Goal: Information Seeking & Learning: Learn about a topic

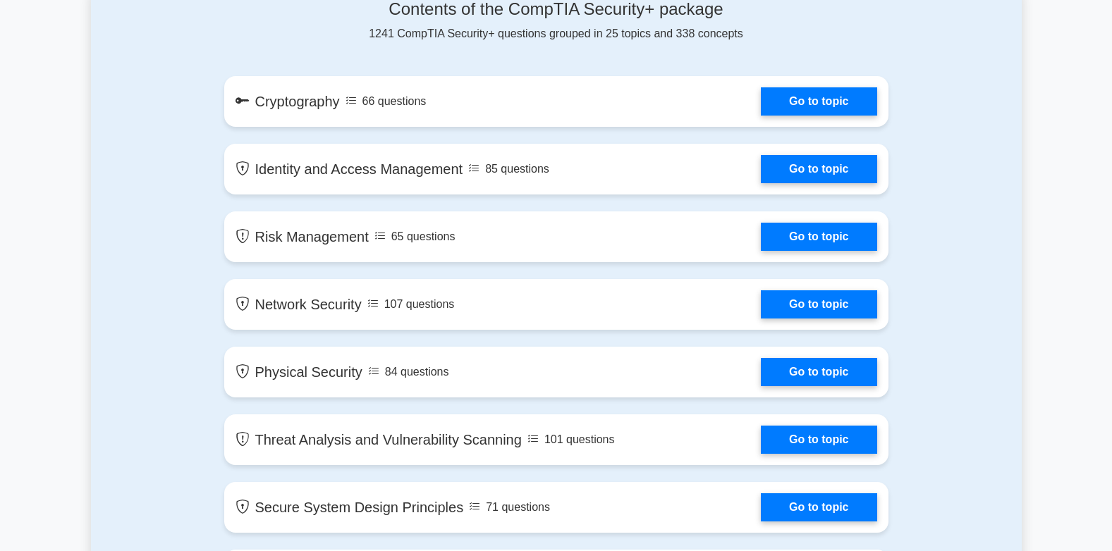
scroll to position [775, 0]
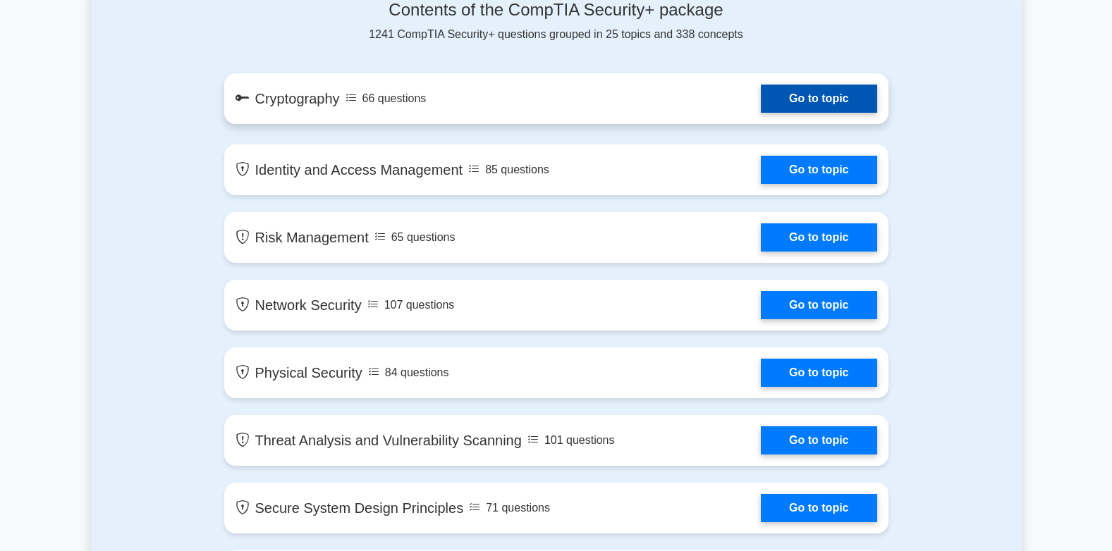
click at [796, 93] on link "Go to topic" at bounding box center [819, 99] width 116 height 28
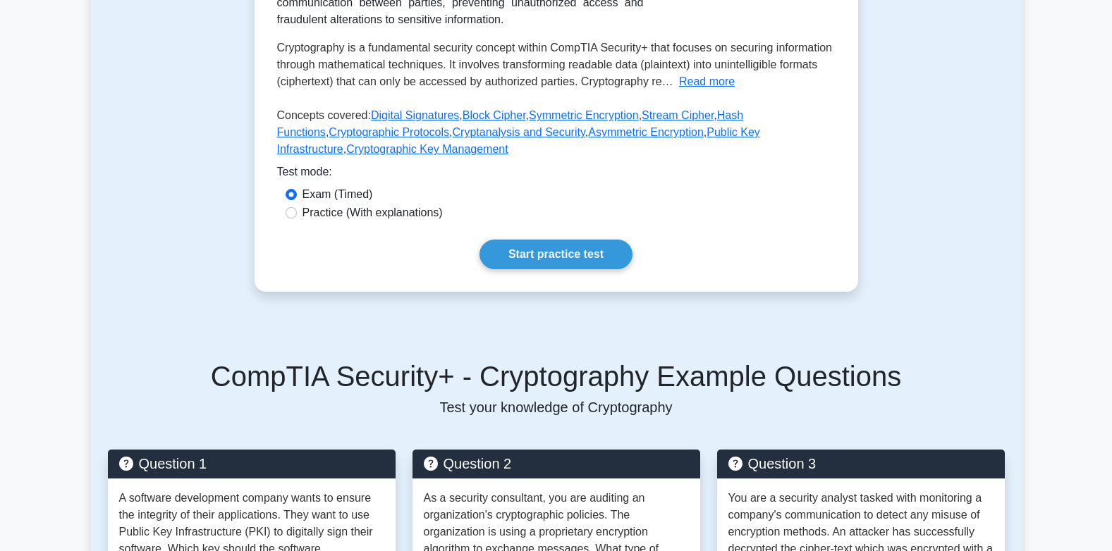
scroll to position [352, 0]
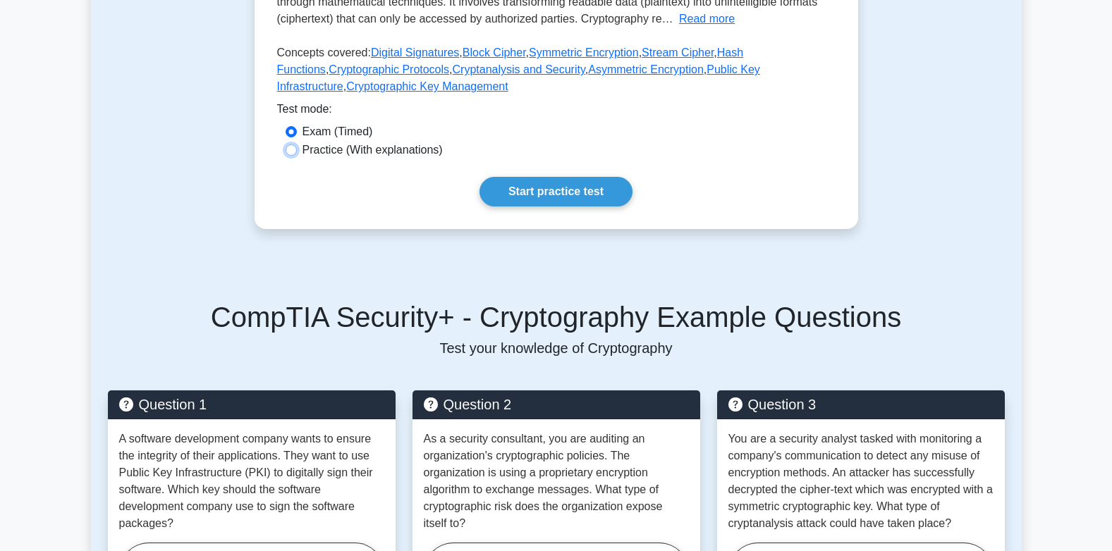
click at [290, 149] on input "Practice (With explanations)" at bounding box center [290, 150] width 11 height 11
radio input "true"
click at [543, 191] on link "Start practice test" at bounding box center [555, 192] width 153 height 30
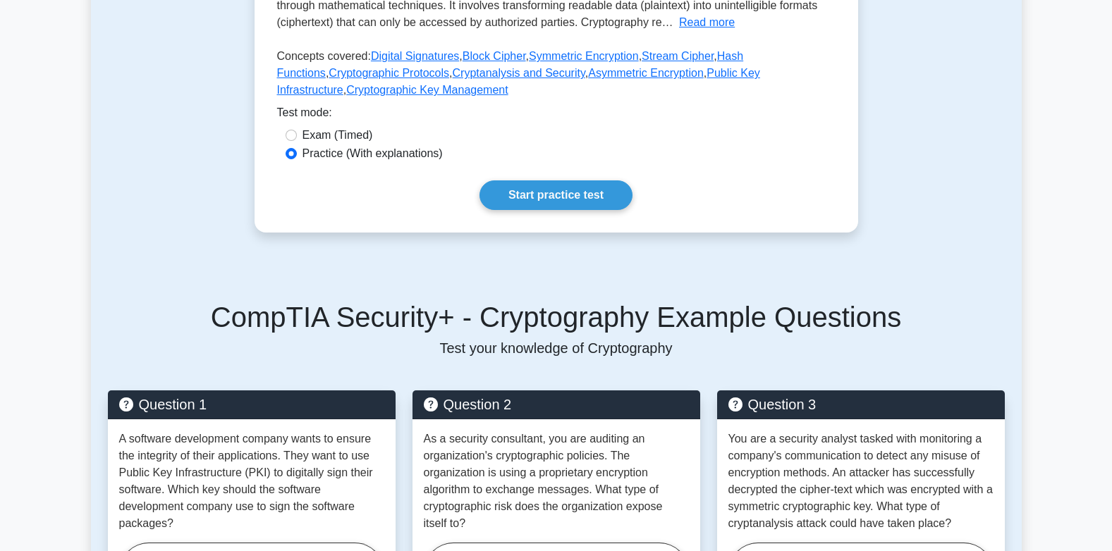
scroll to position [0, 0]
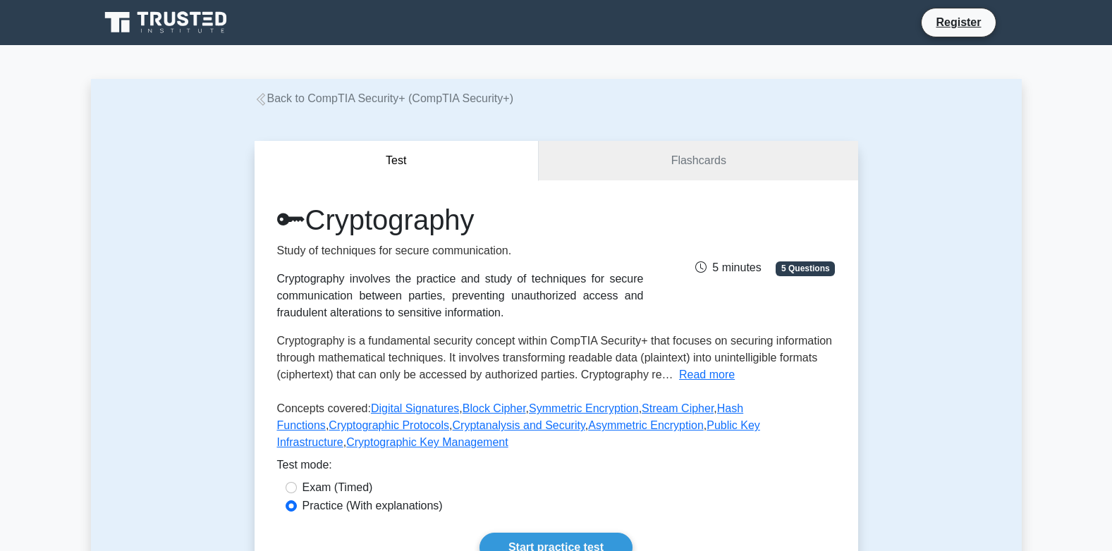
click at [957, 7] on div "Register" at bounding box center [556, 23] width 930 height 34
click at [957, 14] on link "Register" at bounding box center [958, 22] width 62 height 18
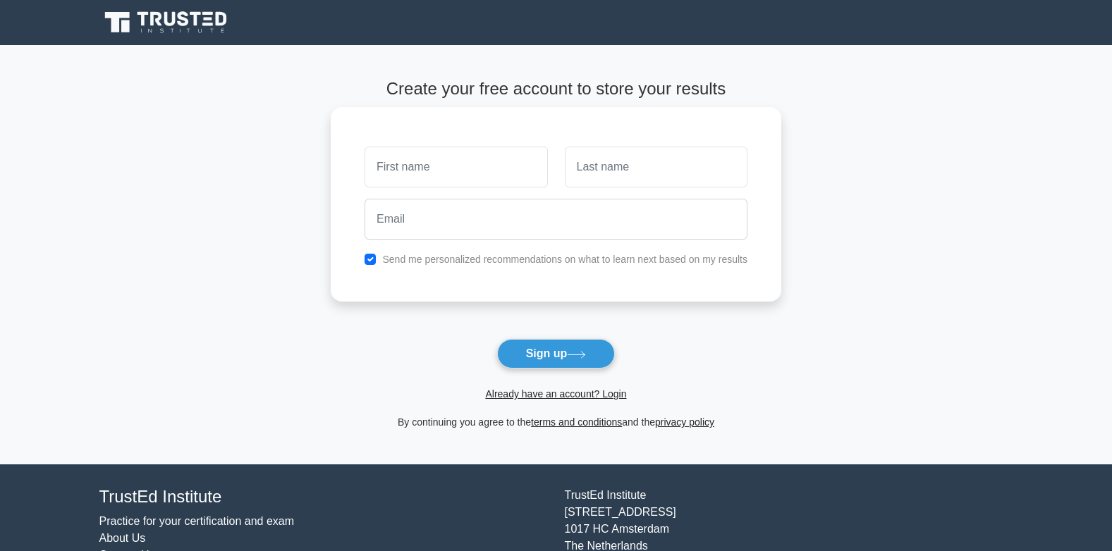
click at [441, 169] on input "text" at bounding box center [455, 167] width 183 height 41
type input "Asmau"
click at [656, 182] on input "text" at bounding box center [656, 167] width 183 height 41
type input "Garba"
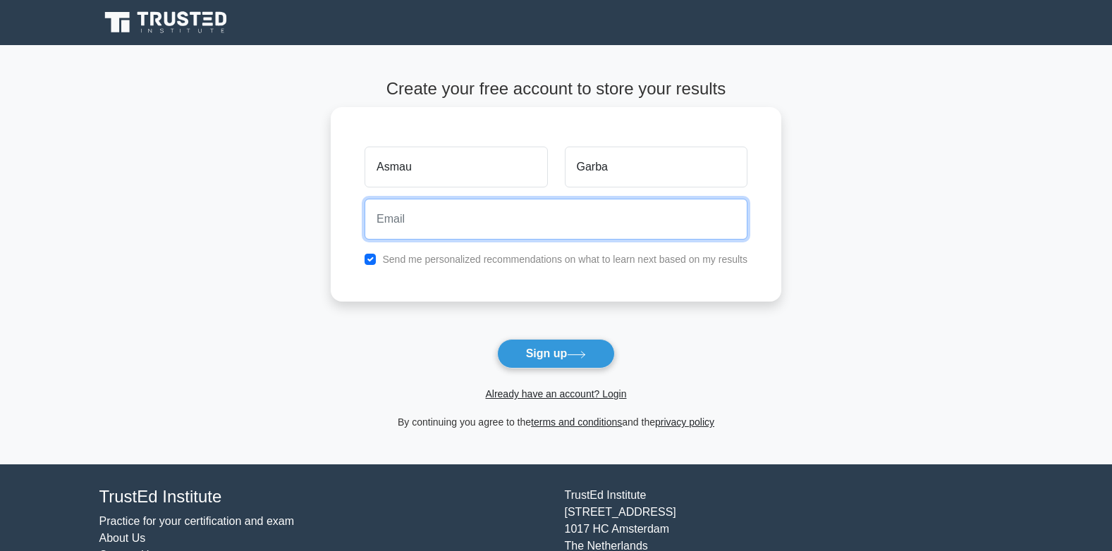
click at [486, 221] on input "email" at bounding box center [555, 219] width 383 height 41
type input "asgarbel@gmail.com"
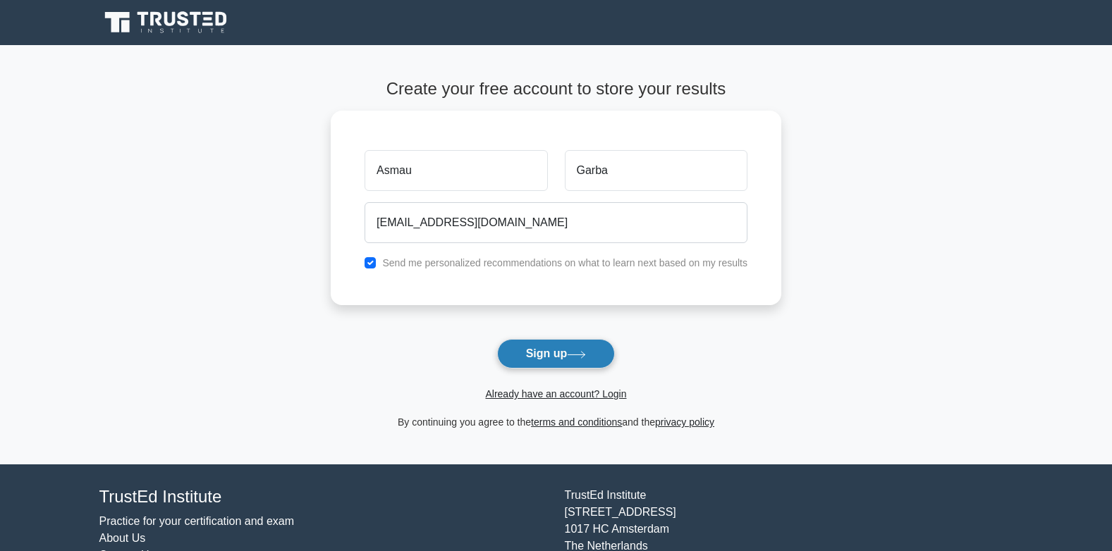
click at [565, 361] on button "Sign up" at bounding box center [556, 354] width 118 height 30
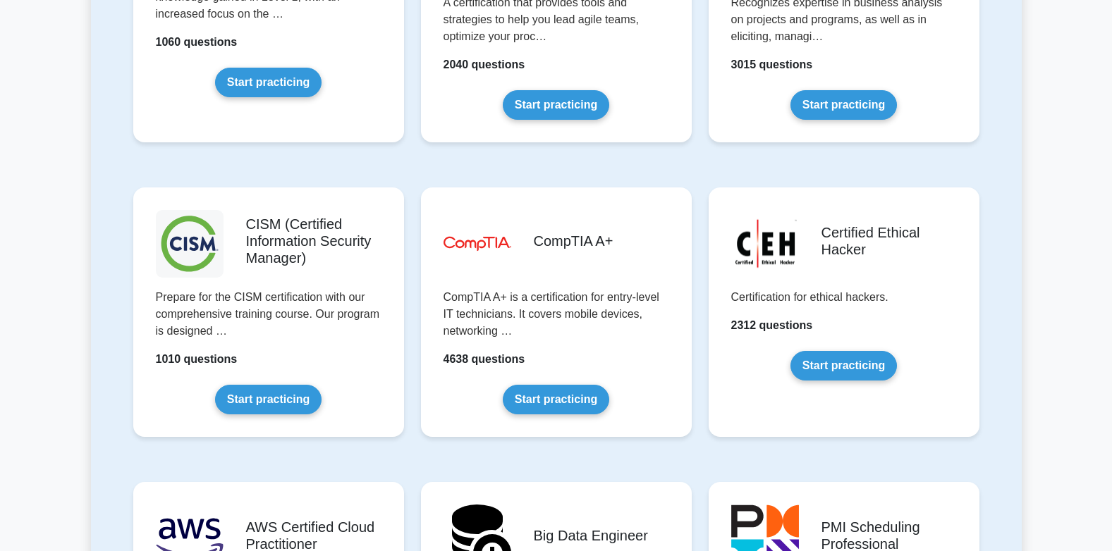
scroll to position [1974, 0]
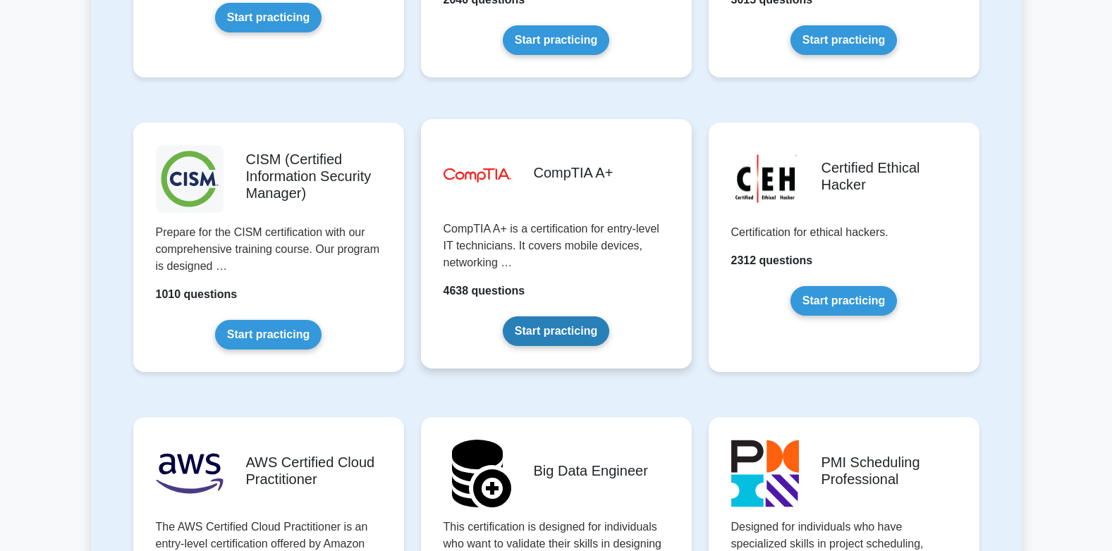
click at [567, 330] on link "Start practicing" at bounding box center [556, 331] width 106 height 30
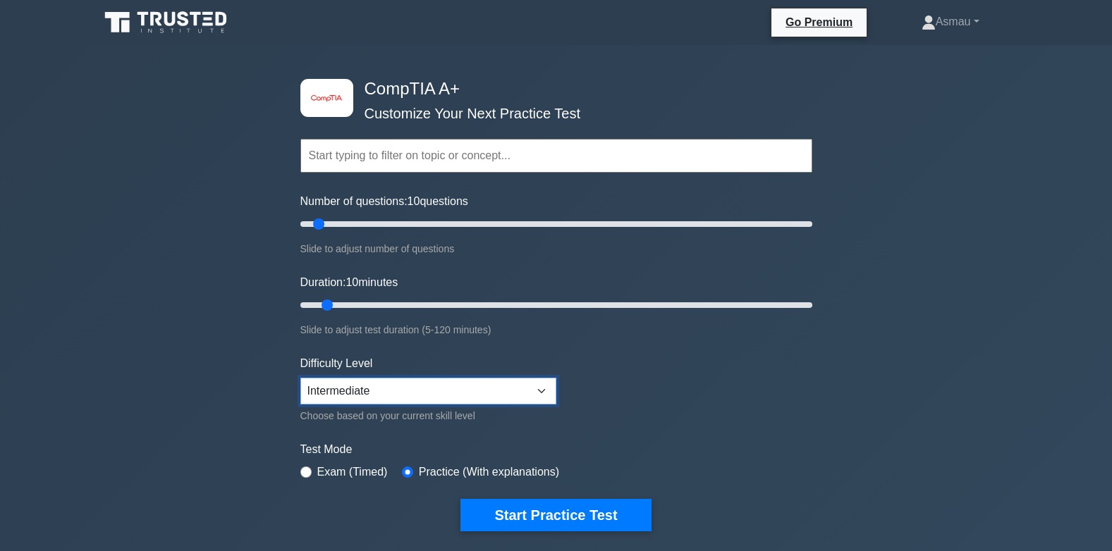
click at [388, 388] on select "Beginner Intermediate Expert" at bounding box center [428, 391] width 256 height 27
select select "beginner"
click at [300, 378] on select "Beginner Intermediate Expert" at bounding box center [428, 391] width 256 height 27
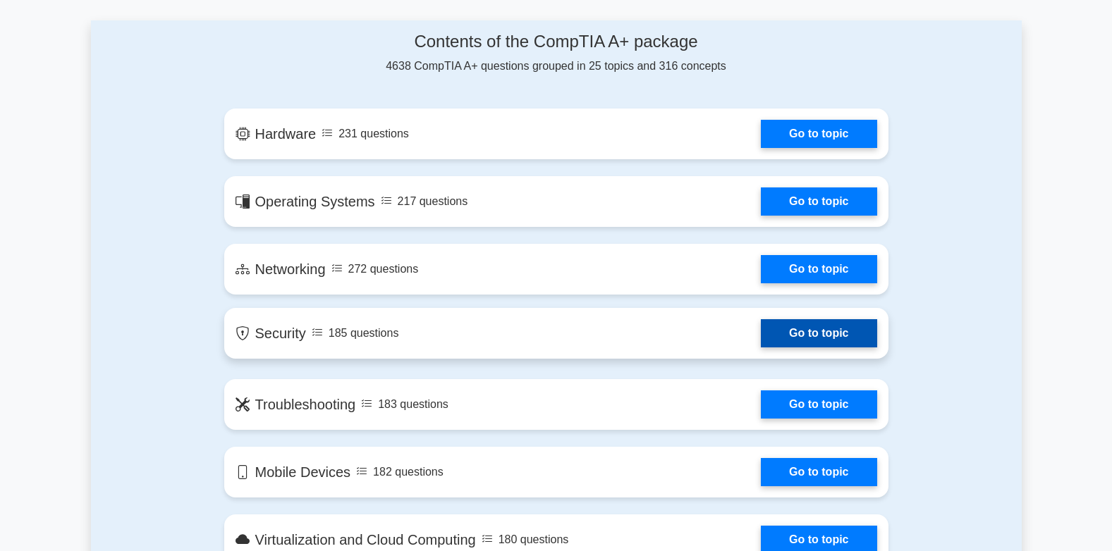
scroll to position [846, 0]
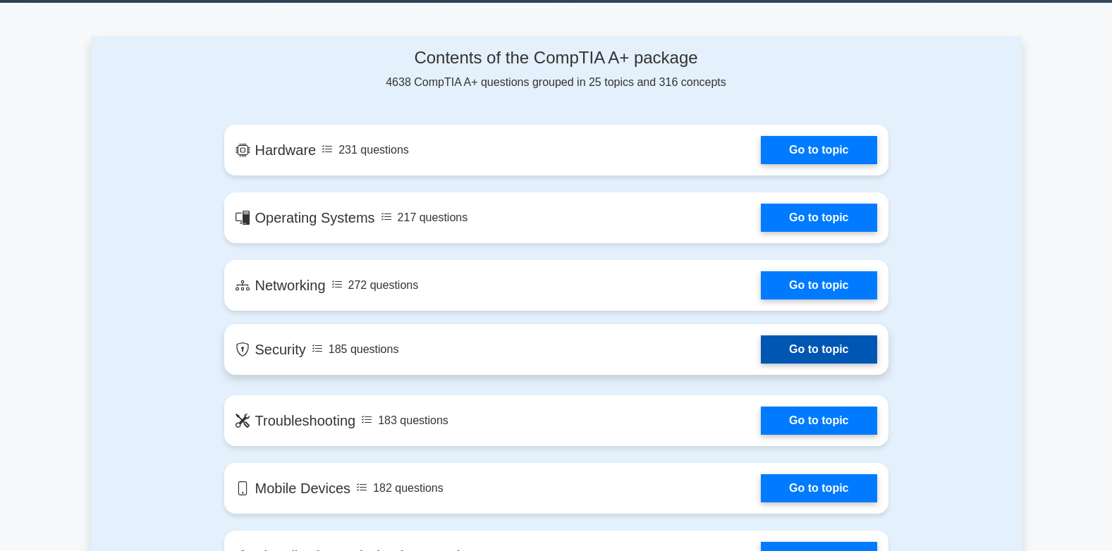
click at [838, 350] on link "Go to topic" at bounding box center [819, 350] width 116 height 28
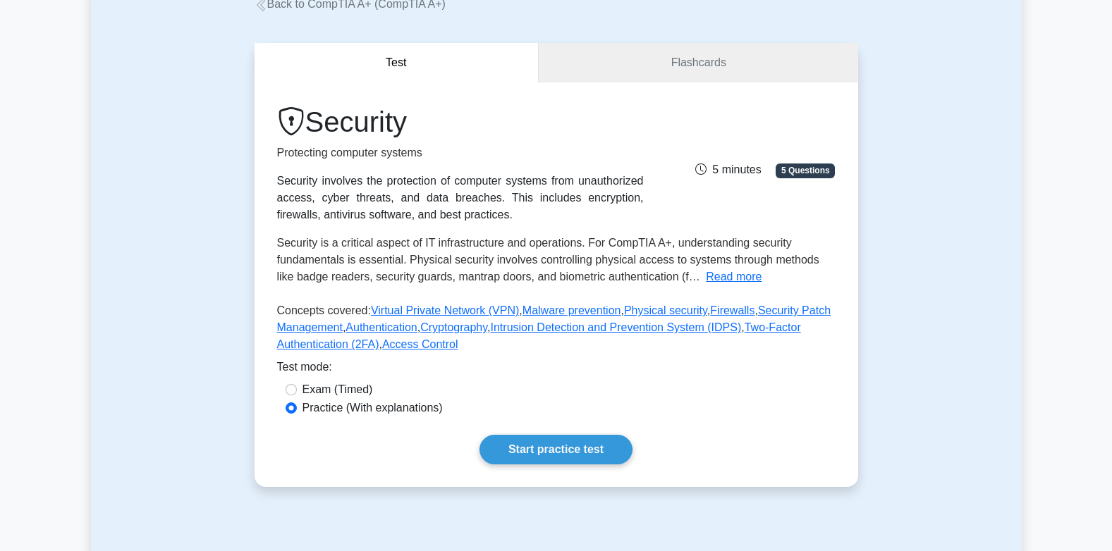
scroll to position [70, 0]
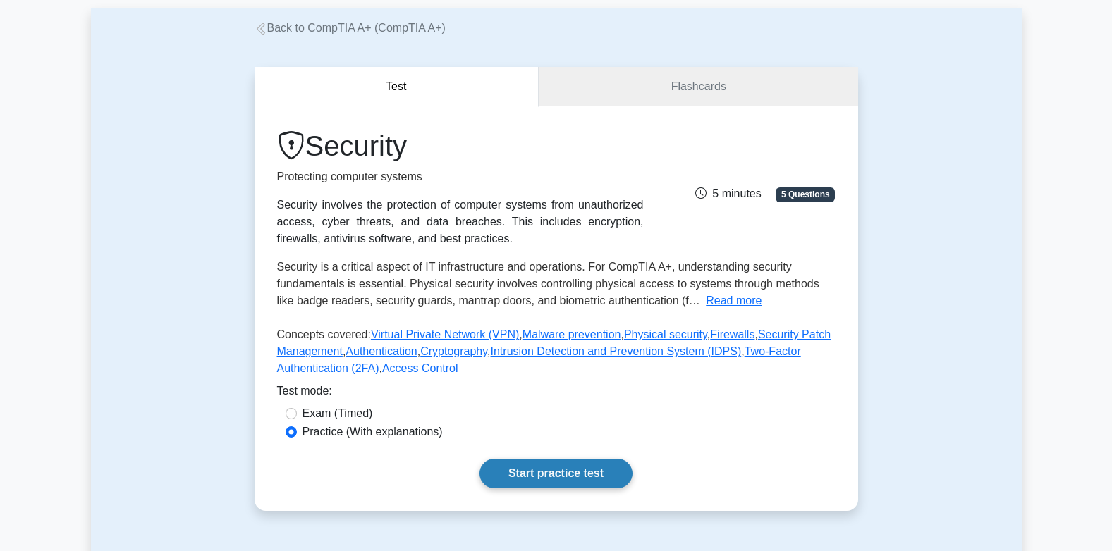
click at [558, 466] on link "Start practice test" at bounding box center [555, 474] width 153 height 30
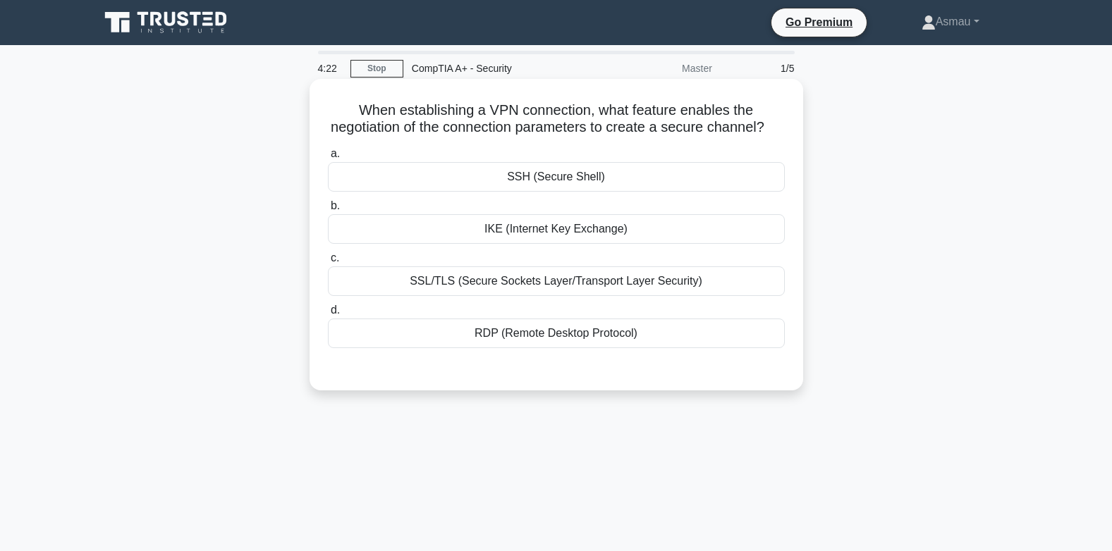
click at [632, 296] on div "SSL/TLS (Secure Sockets Layer/Transport Layer Security)" at bounding box center [556, 281] width 457 height 30
click at [328, 263] on input "c. SSL/TLS (Secure Sockets Layer/Transport Layer Security)" at bounding box center [328, 258] width 0 height 9
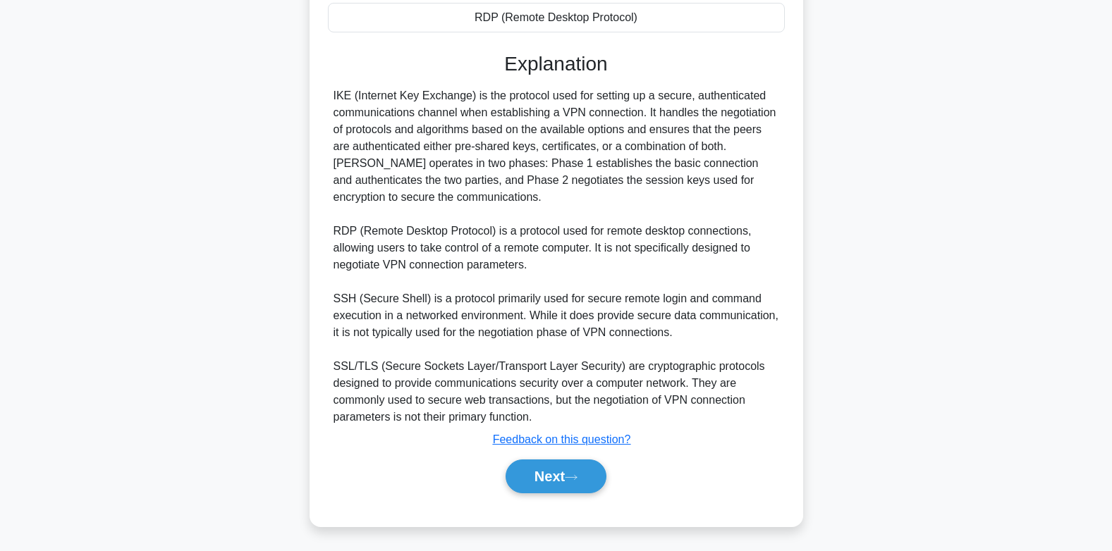
scroll to position [337, 0]
click at [574, 474] on icon at bounding box center [571, 476] width 13 height 8
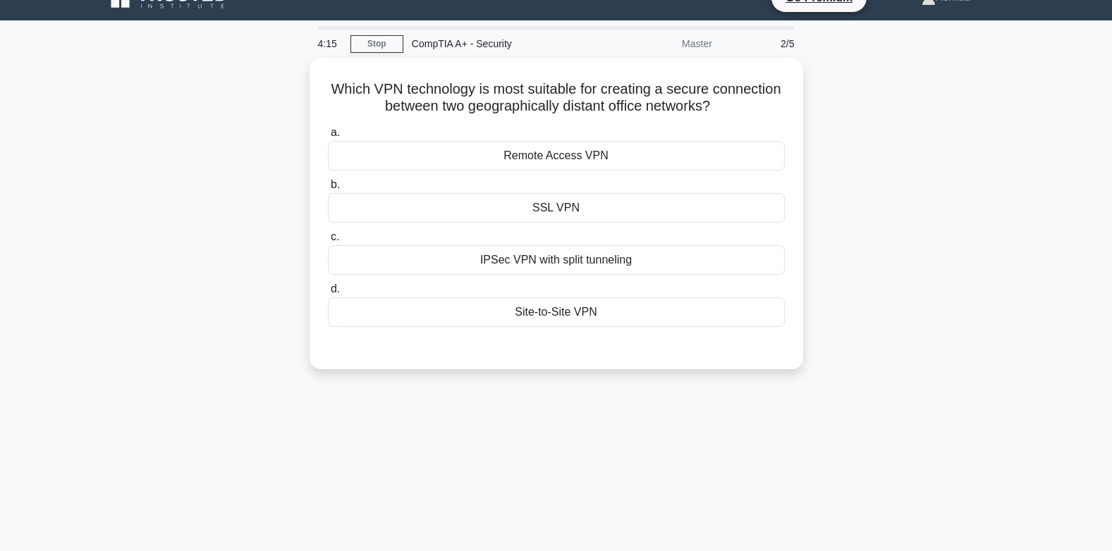
scroll to position [0, 0]
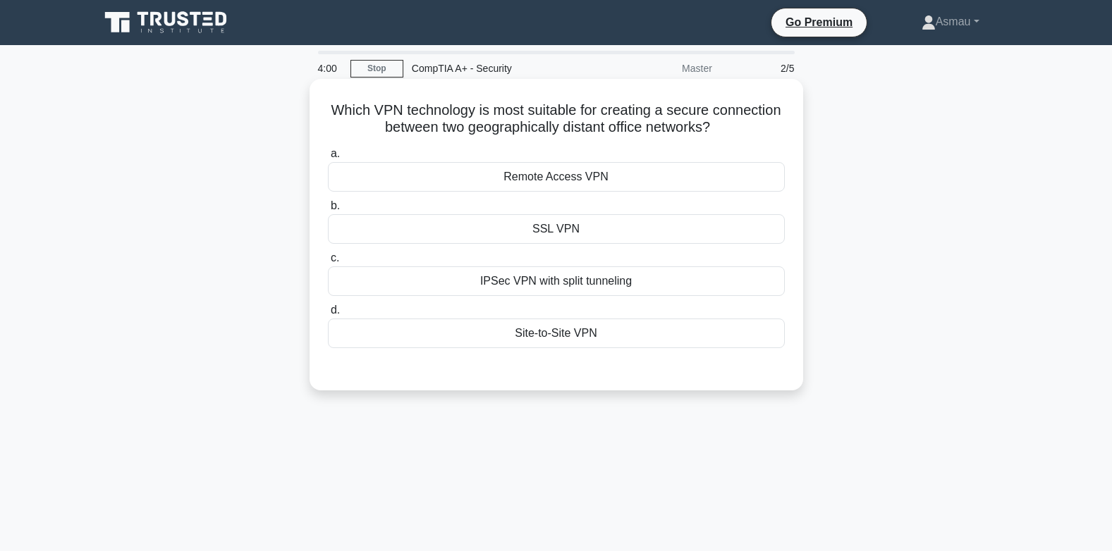
click at [493, 179] on div "Remote Access VPN" at bounding box center [556, 177] width 457 height 30
click at [328, 159] on input "a. Remote Access VPN" at bounding box center [328, 153] width 0 height 9
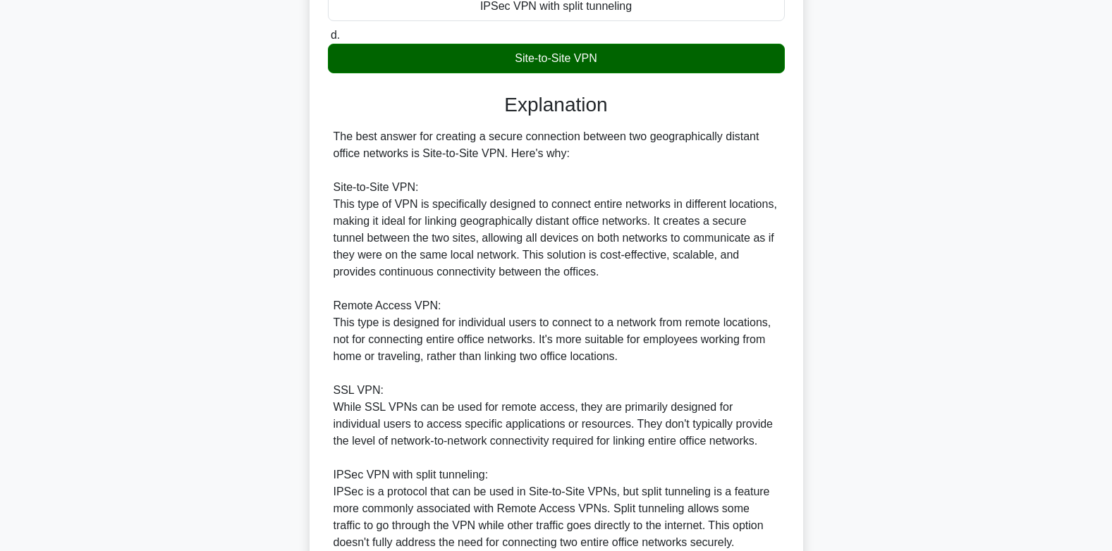
scroll to position [405, 0]
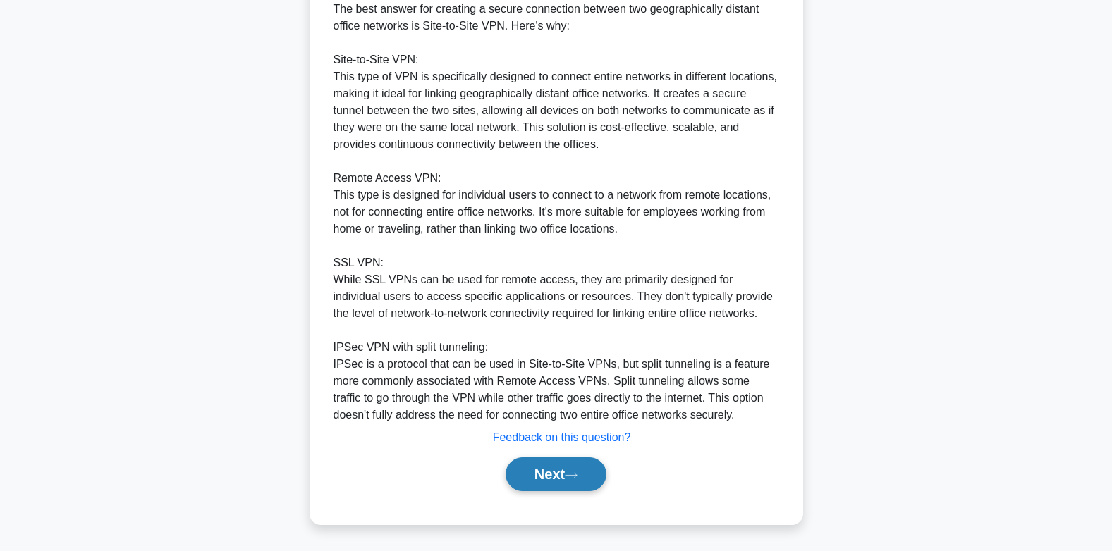
click at [568, 484] on button "Next" at bounding box center [555, 474] width 101 height 34
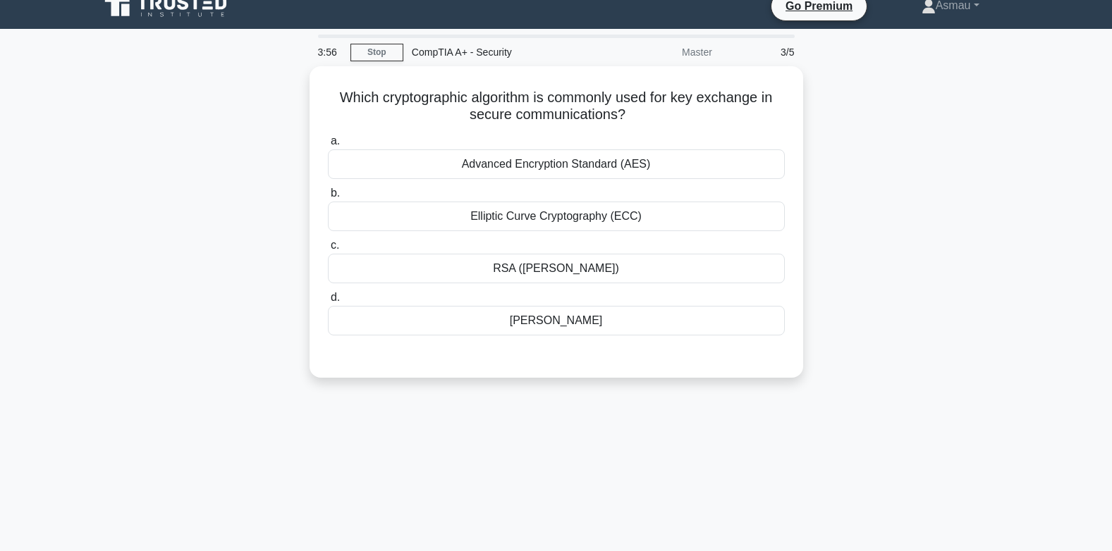
scroll to position [0, 0]
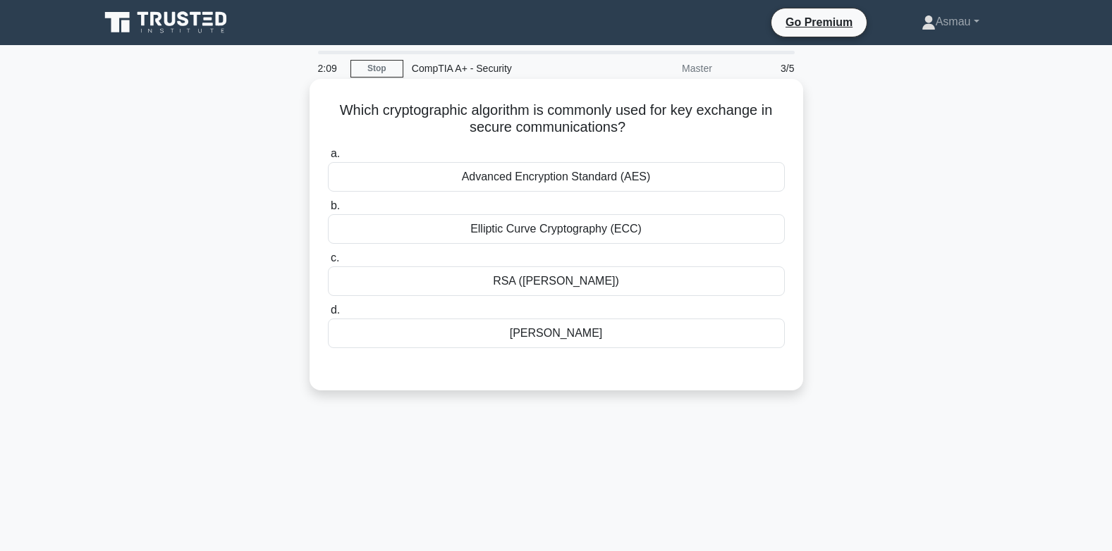
click at [546, 269] on div "RSA (Rivest-Shamir-Adleman)" at bounding box center [556, 281] width 457 height 30
click at [328, 263] on input "c. RSA (Rivest-Shamir-Adleman)" at bounding box center [328, 258] width 0 height 9
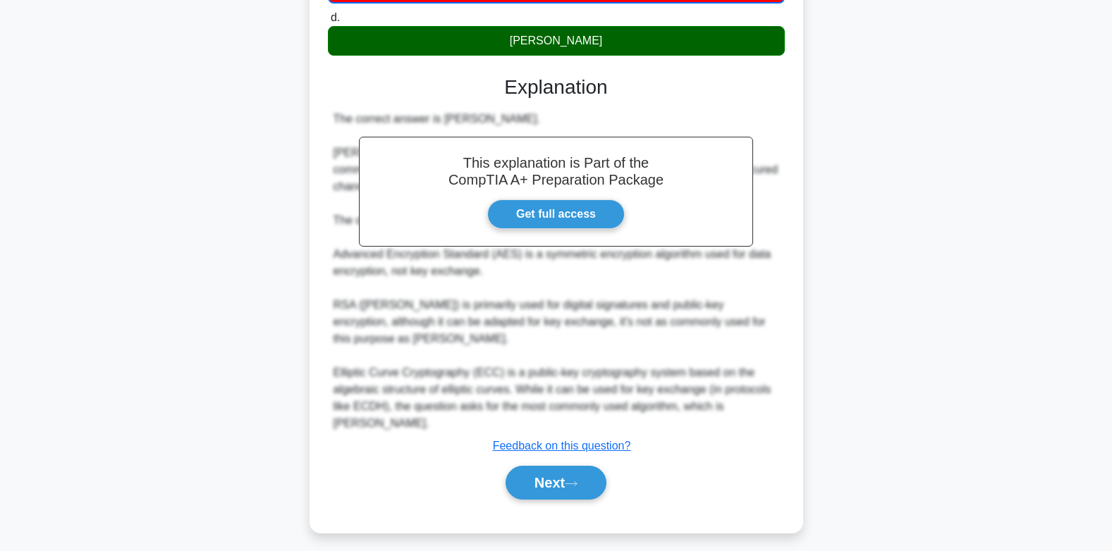
scroll to position [303, 0]
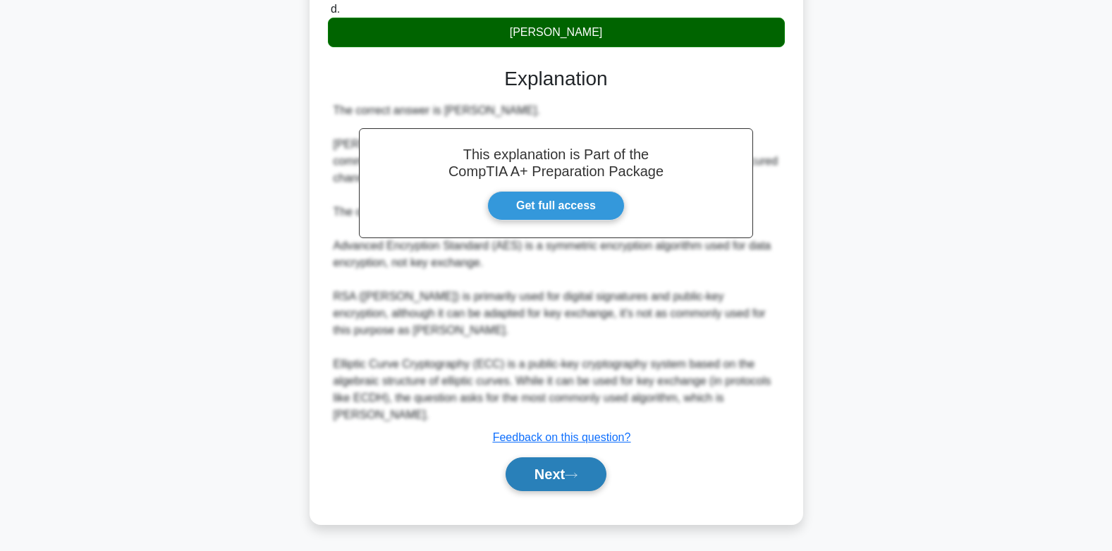
click at [573, 474] on icon at bounding box center [571, 476] width 13 height 8
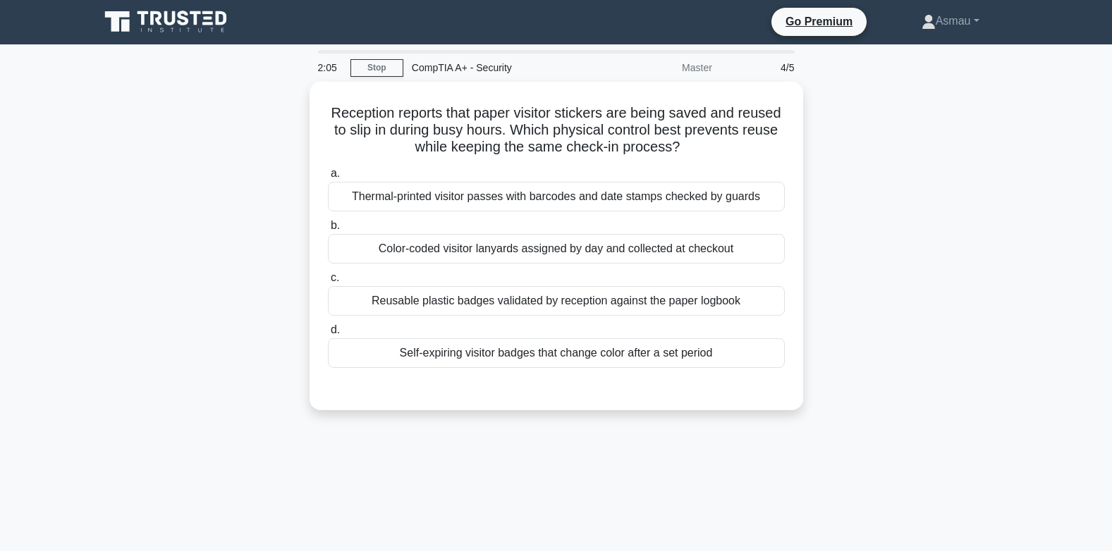
scroll to position [0, 0]
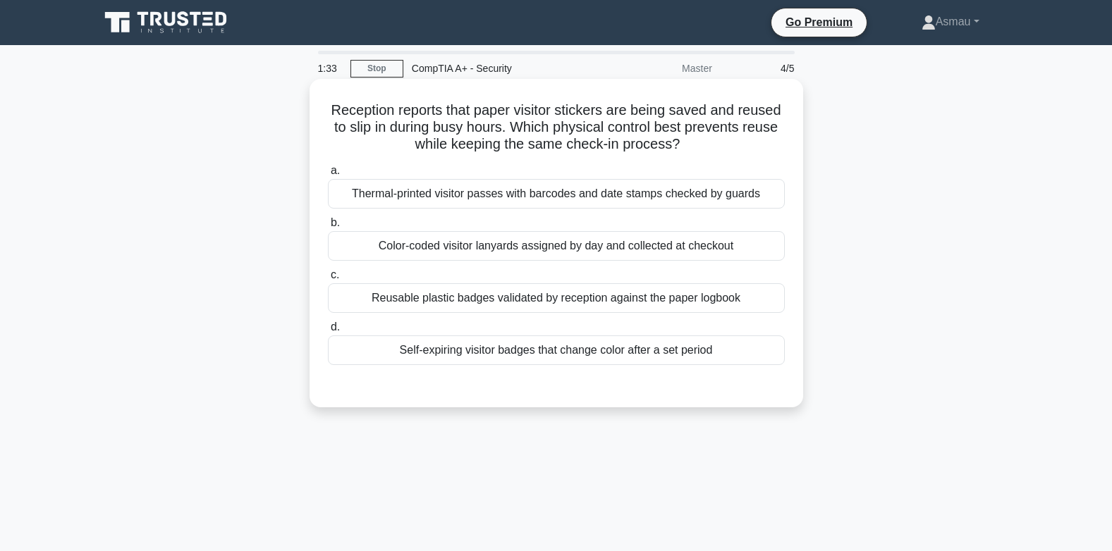
click at [668, 199] on div "Thermal-printed visitor passes with barcodes and date stamps checked by guards" at bounding box center [556, 194] width 457 height 30
click at [328, 176] on input "a. Thermal-printed visitor passes with barcodes and date stamps checked by guar…" at bounding box center [328, 170] width 0 height 9
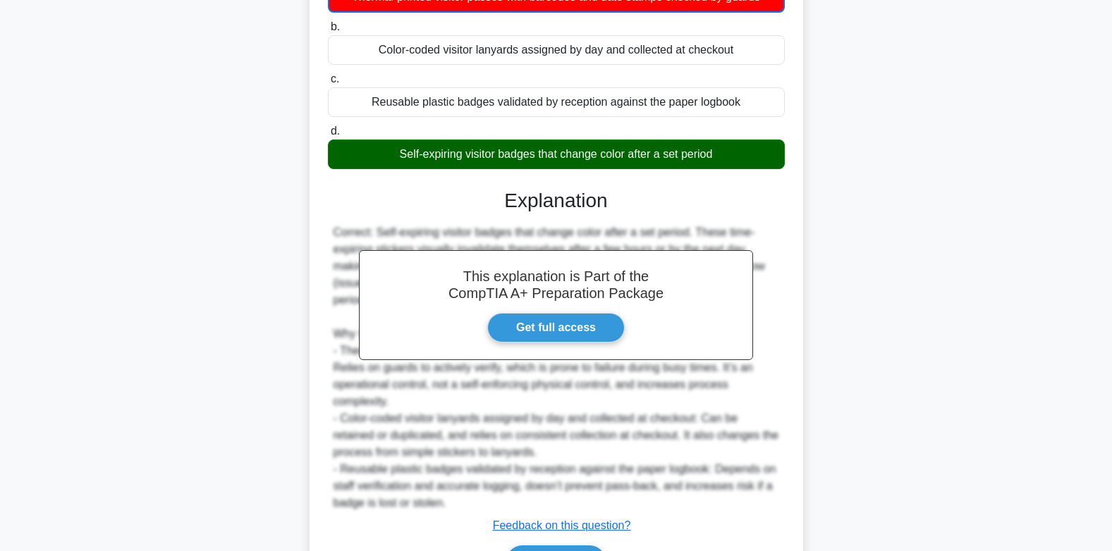
scroll to position [269, 0]
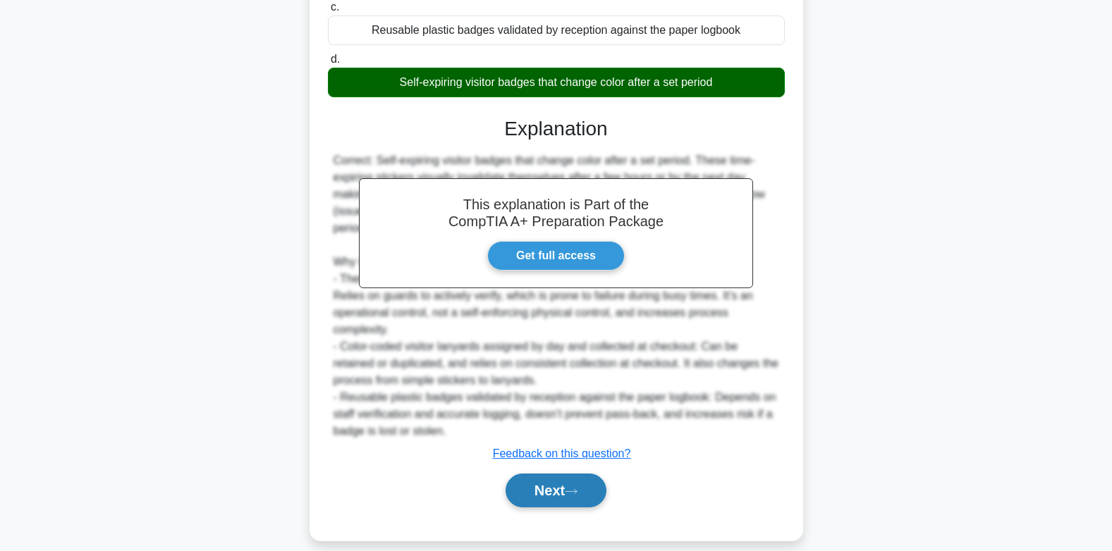
click at [552, 479] on button "Next" at bounding box center [555, 491] width 101 height 34
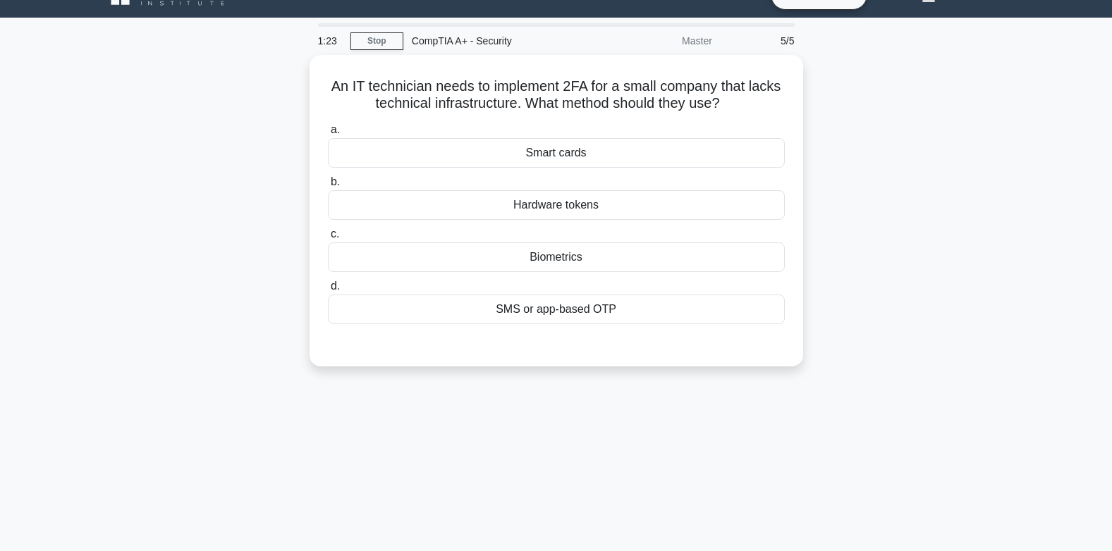
scroll to position [70, 0]
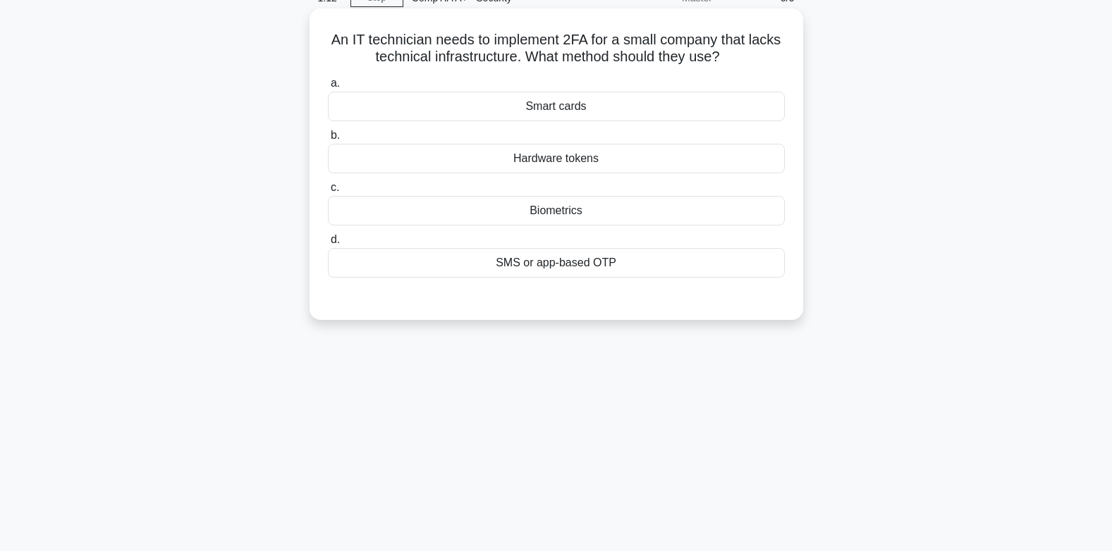
click at [658, 255] on div "SMS or app-based OTP" at bounding box center [556, 263] width 457 height 30
click at [328, 245] on input "d. SMS or app-based OTP" at bounding box center [328, 239] width 0 height 9
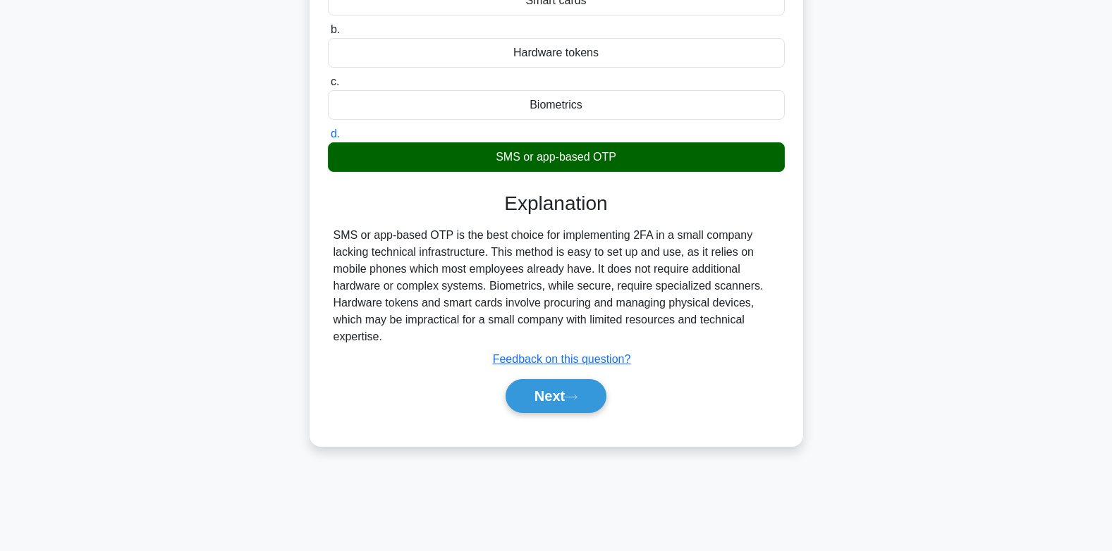
scroll to position [210, 0]
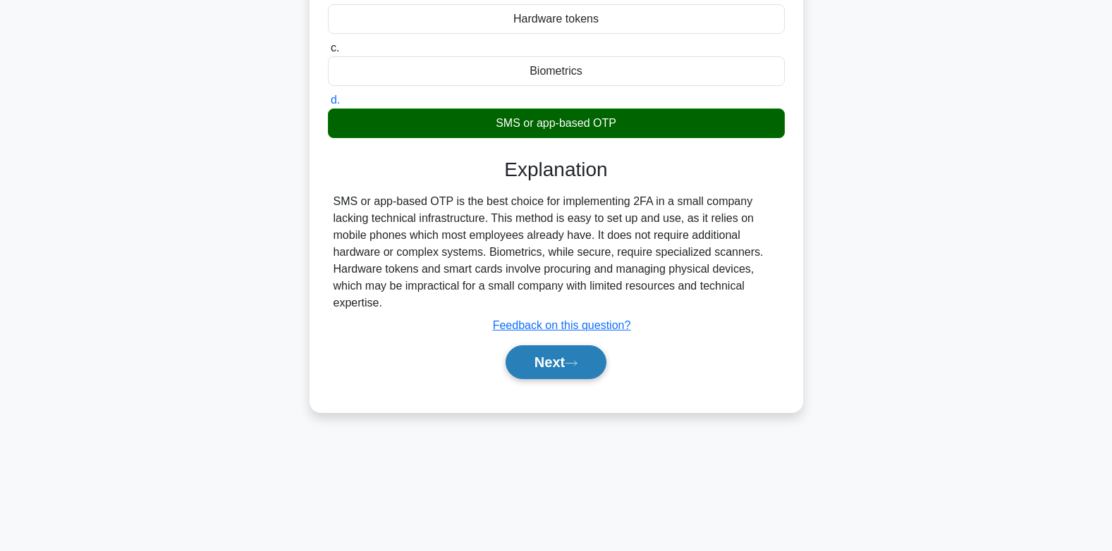
click at [530, 354] on button "Next" at bounding box center [555, 362] width 101 height 34
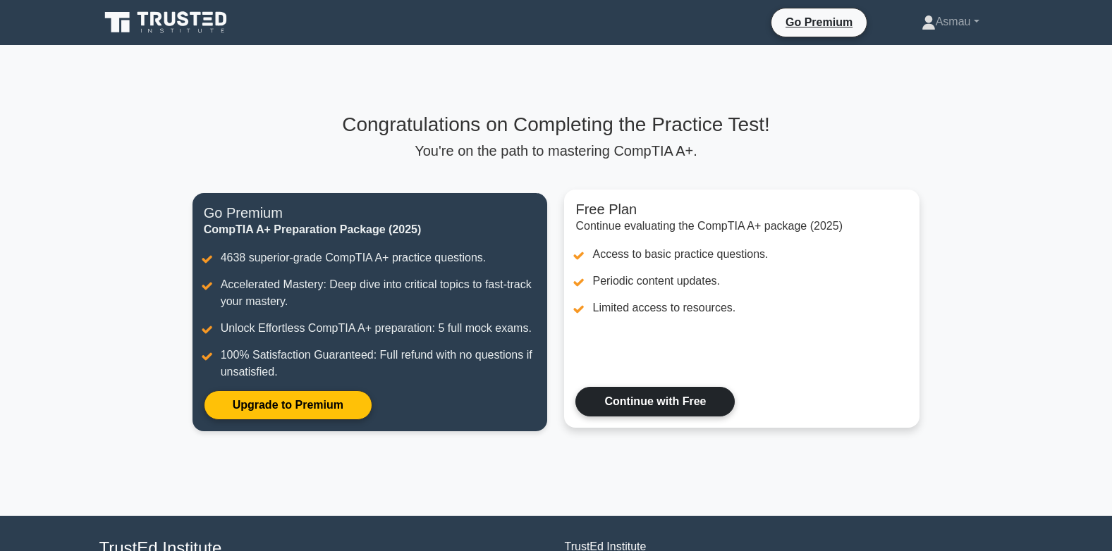
click at [655, 395] on link "Continue with Free" at bounding box center [654, 402] width 159 height 30
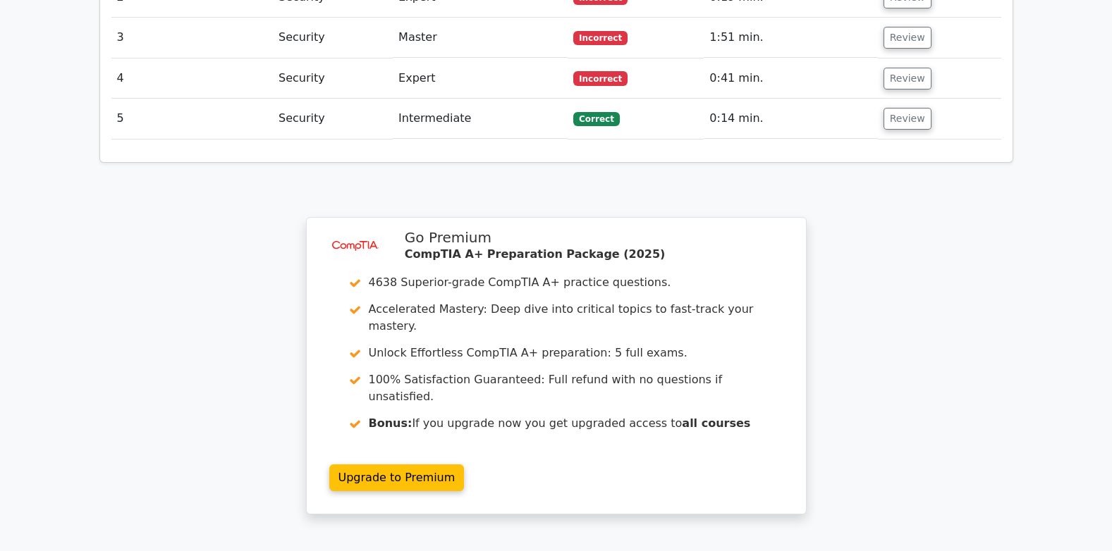
scroll to position [1988, 0]
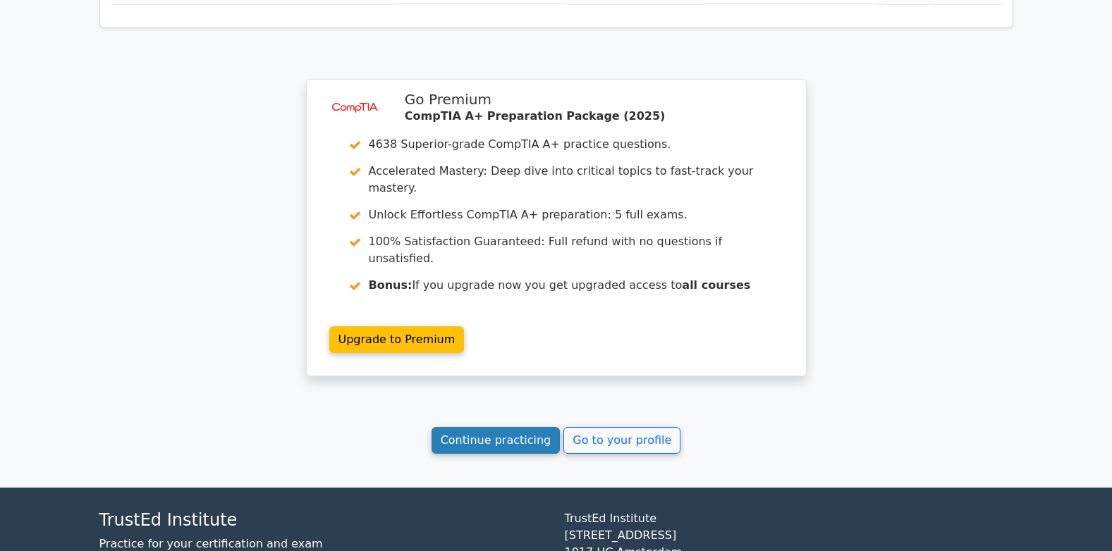
click at [503, 427] on link "Continue practicing" at bounding box center [495, 440] width 129 height 27
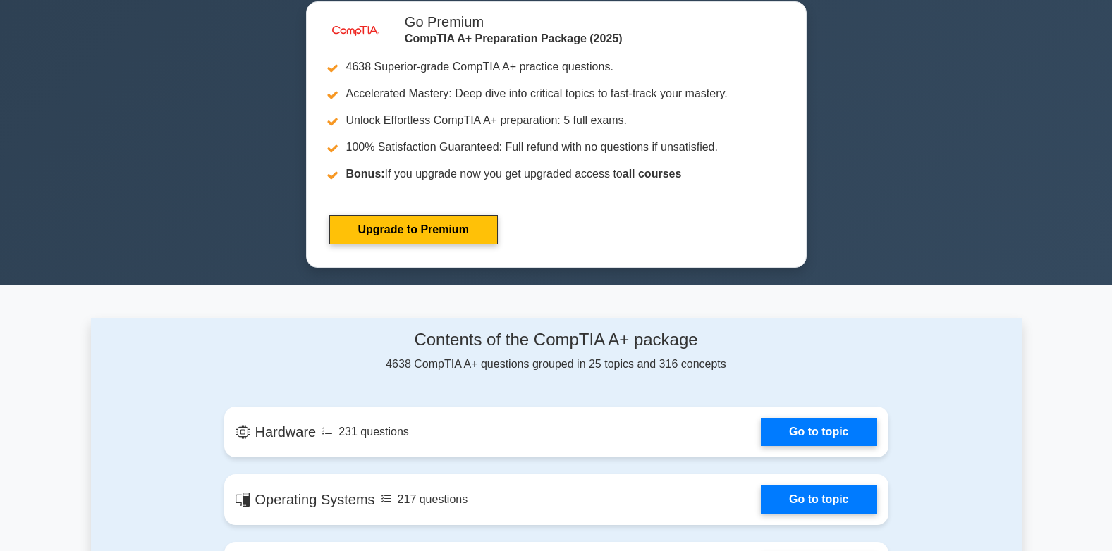
scroll to position [634, 0]
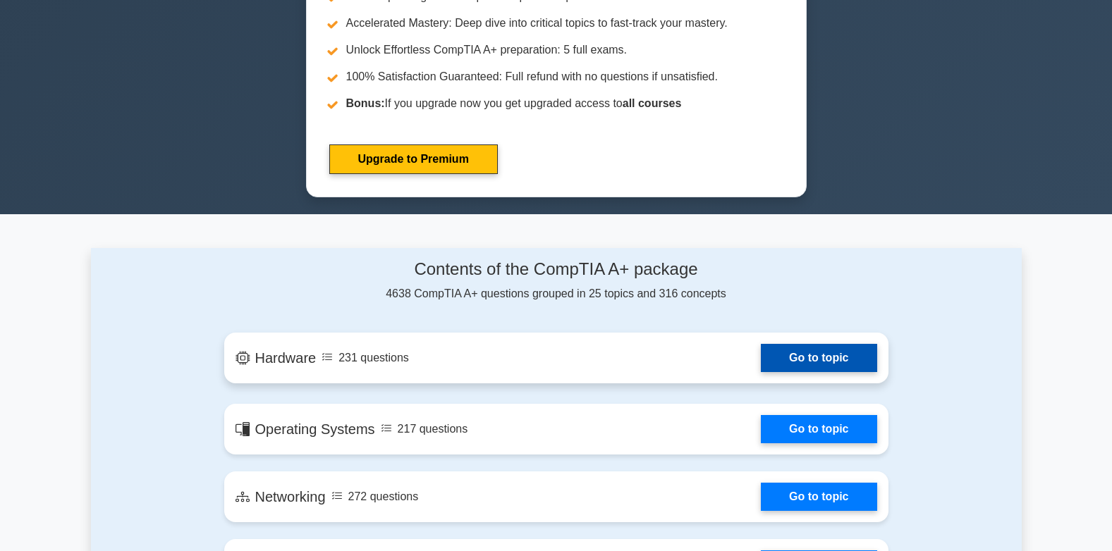
click at [761, 353] on link "Go to topic" at bounding box center [819, 358] width 116 height 28
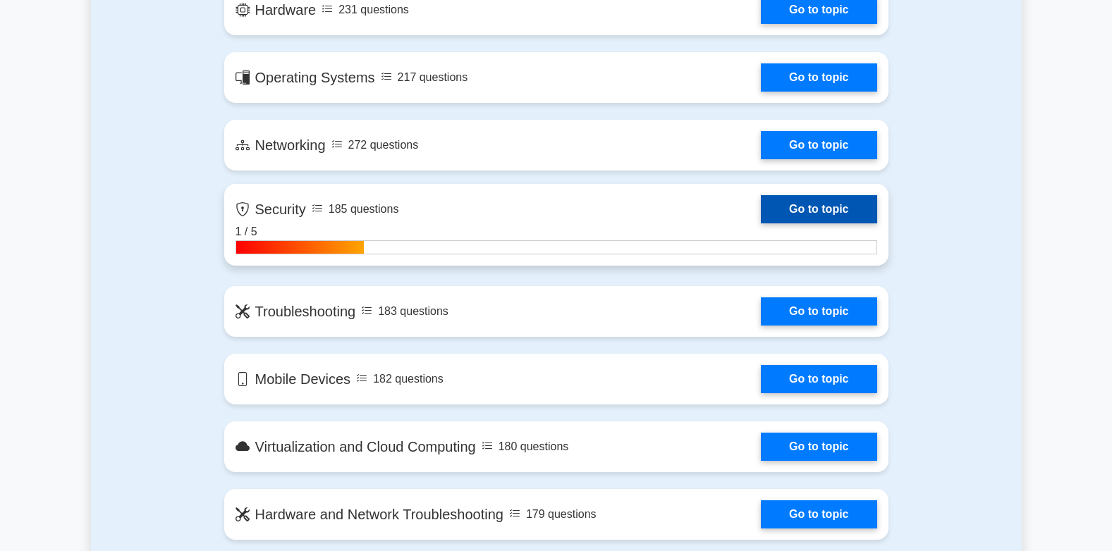
scroll to position [987, 0]
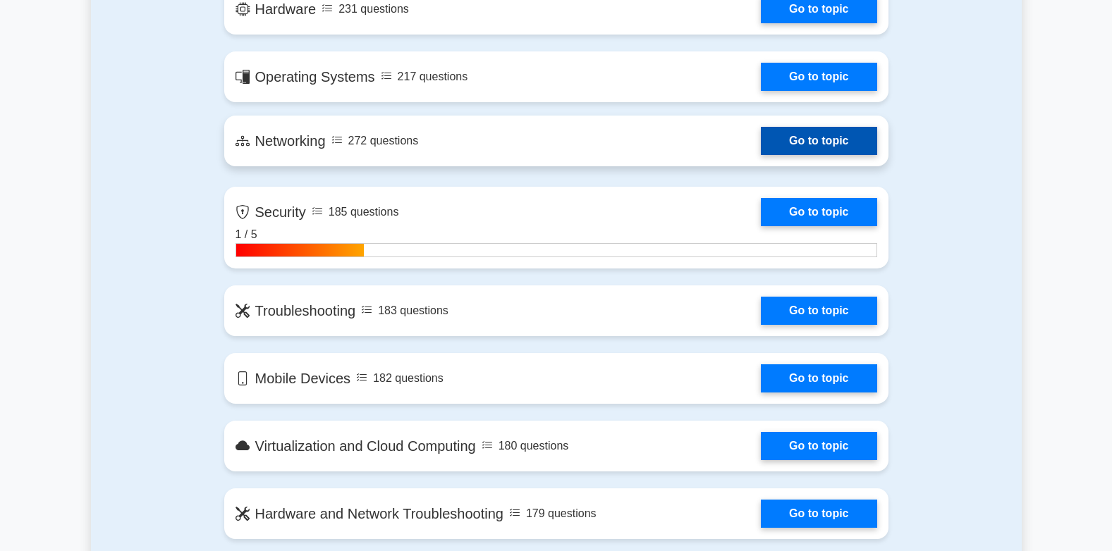
click at [761, 153] on link "Go to topic" at bounding box center [819, 141] width 116 height 28
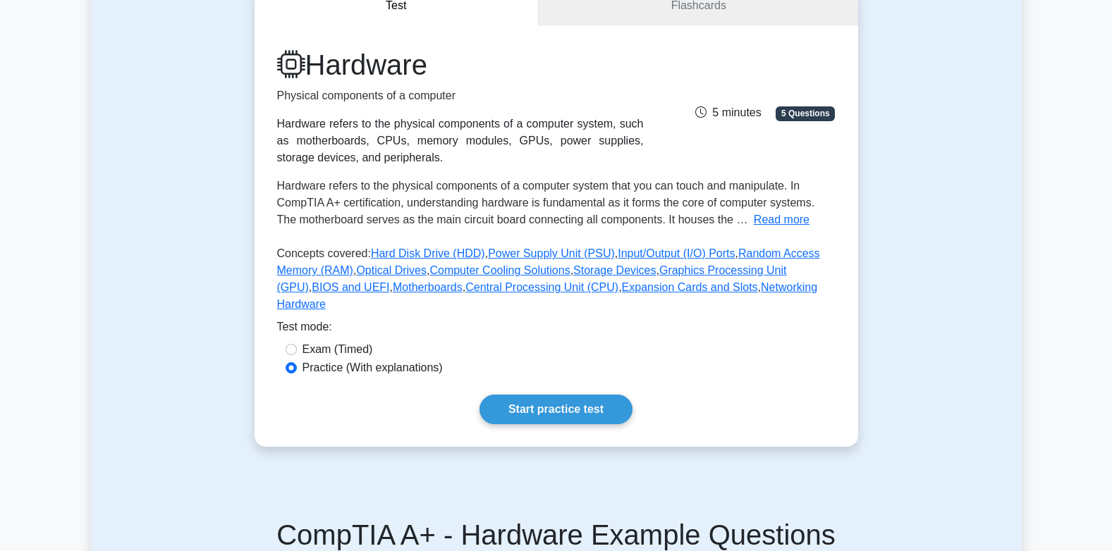
scroll to position [282, 0]
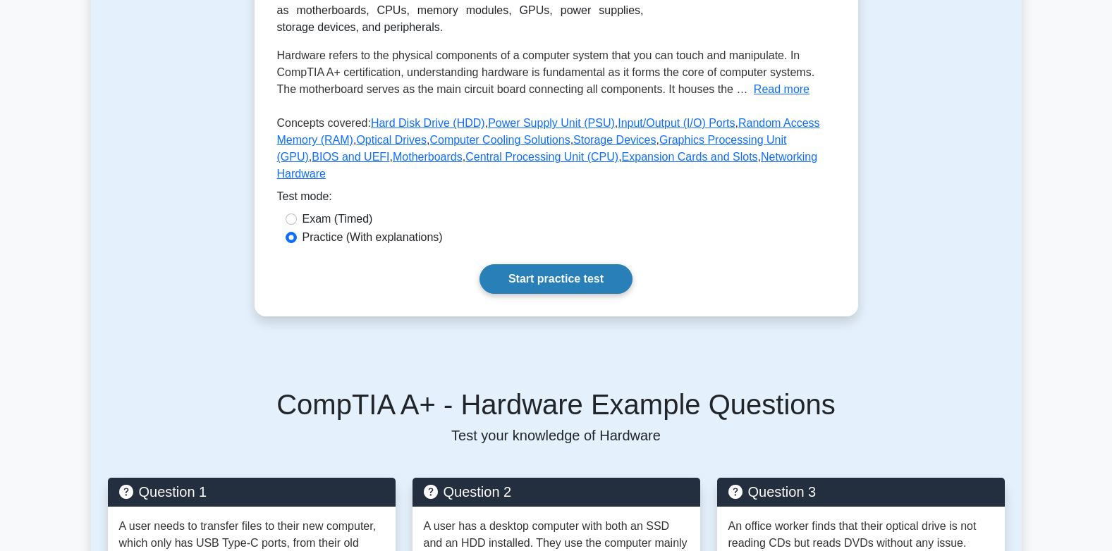
click at [557, 264] on link "Start practice test" at bounding box center [555, 279] width 153 height 30
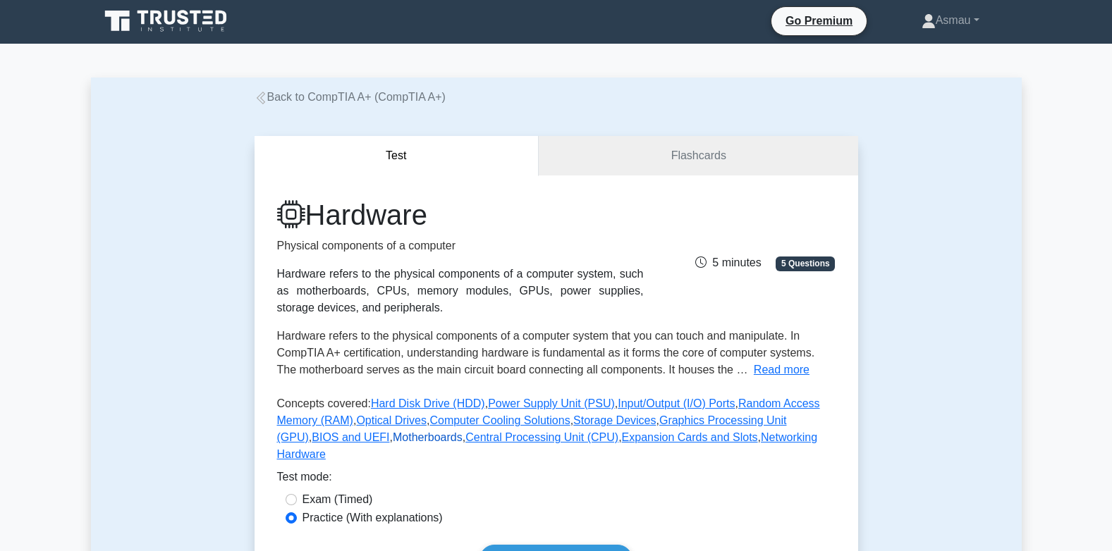
scroll to position [0, 0]
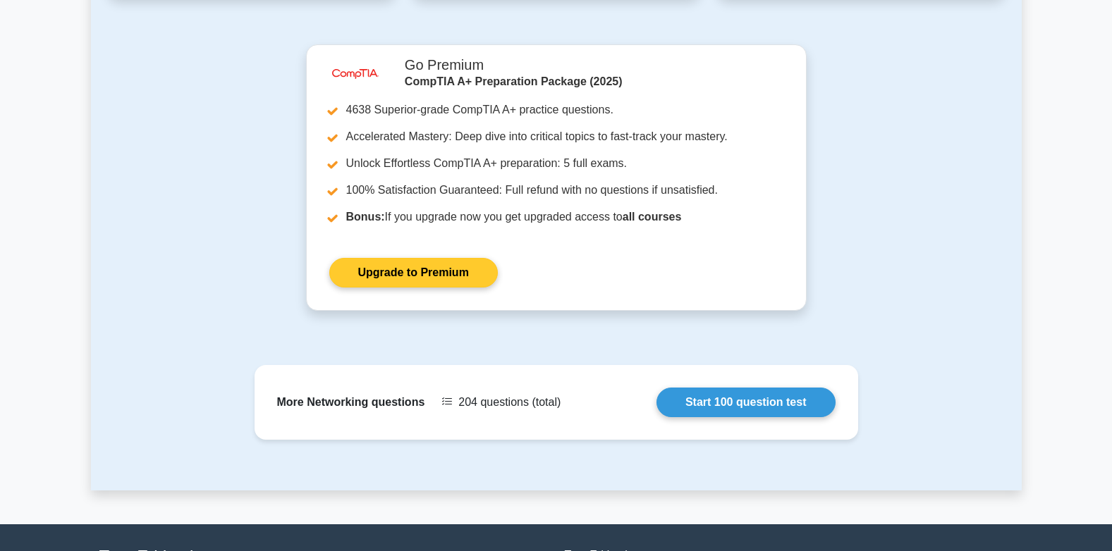
scroll to position [1258, 0]
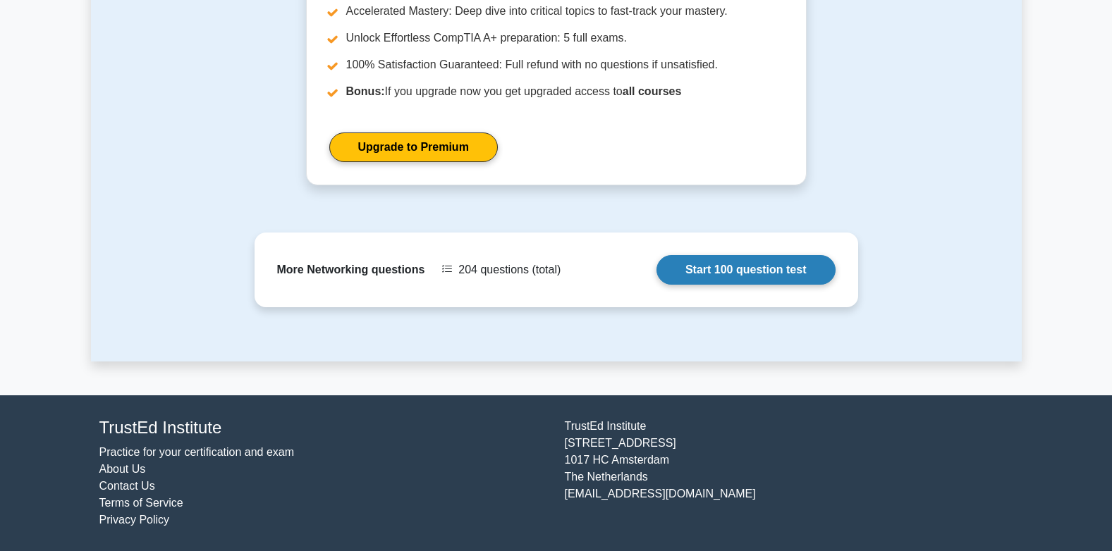
click at [684, 273] on link "Start 100 question test" at bounding box center [745, 270] width 179 height 30
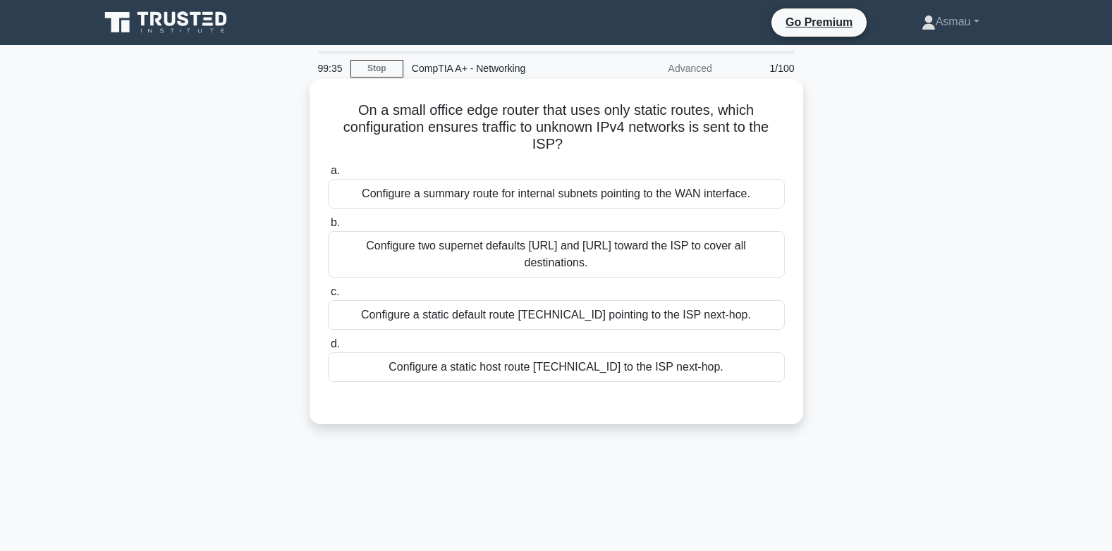
click at [474, 255] on div "Configure two supernet defaults [URL] and [URL] toward the ISP to cover all des…" at bounding box center [556, 254] width 457 height 47
click at [328, 228] on input "b. Configure two supernet defaults [URL] and [URL] toward the ISP to cover all …" at bounding box center [328, 223] width 0 height 9
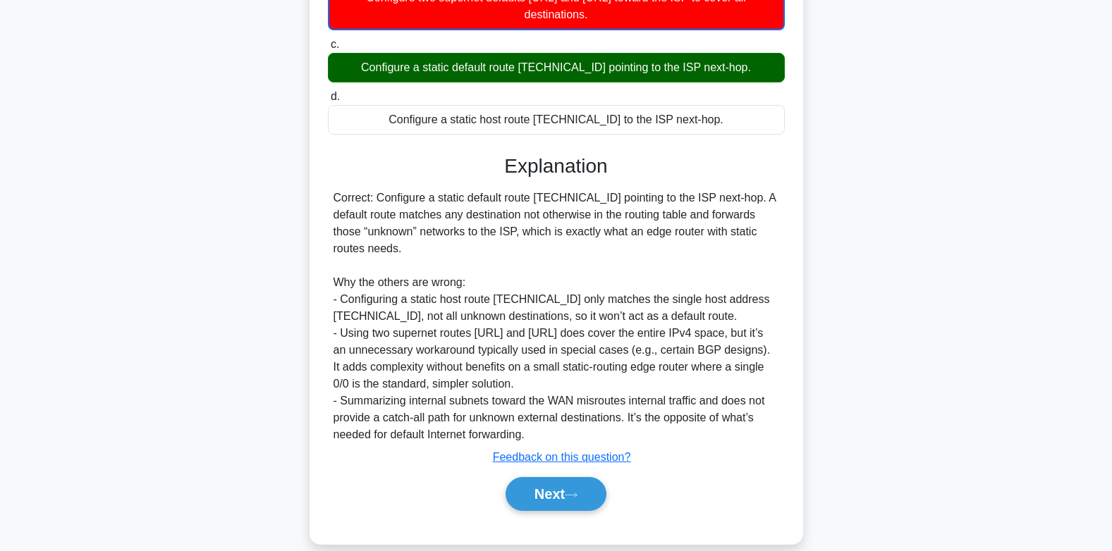
scroll to position [269, 0]
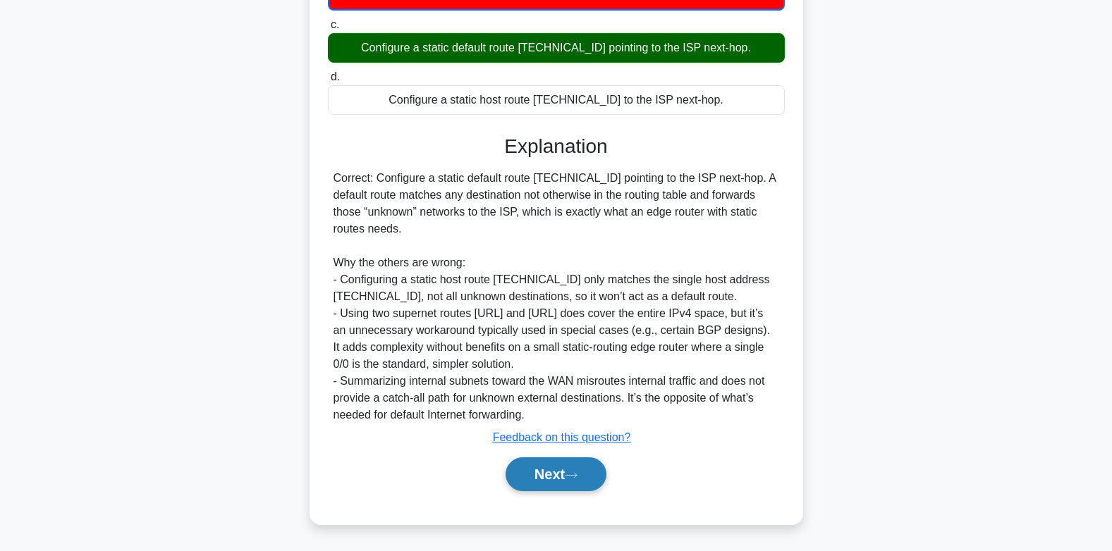
click at [574, 475] on icon at bounding box center [571, 476] width 13 height 8
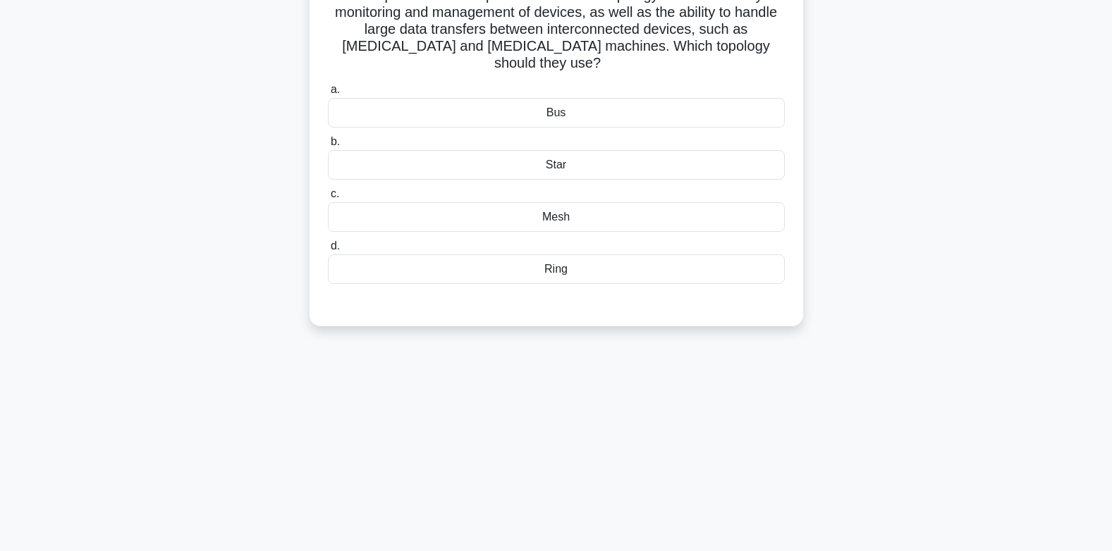
scroll to position [140, 0]
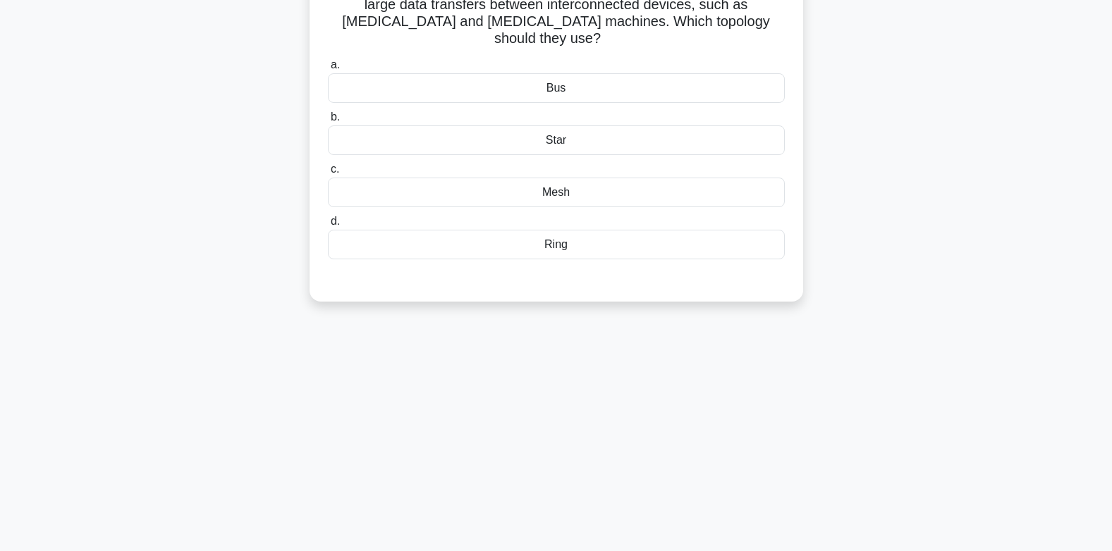
click at [532, 178] on div "Mesh" at bounding box center [556, 193] width 457 height 30
click at [328, 174] on input "c. Mesh" at bounding box center [328, 169] width 0 height 9
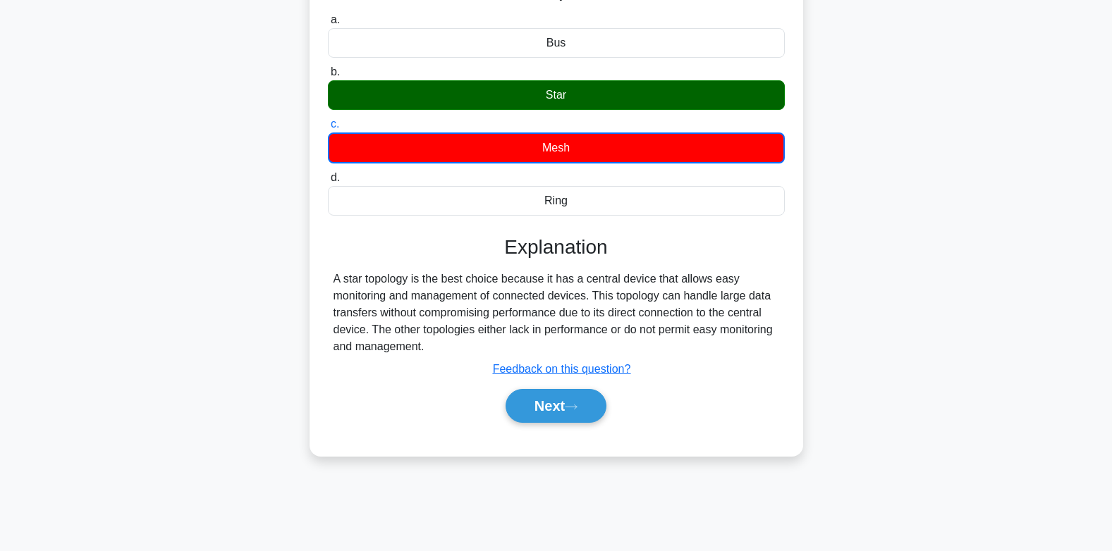
scroll to position [210, 0]
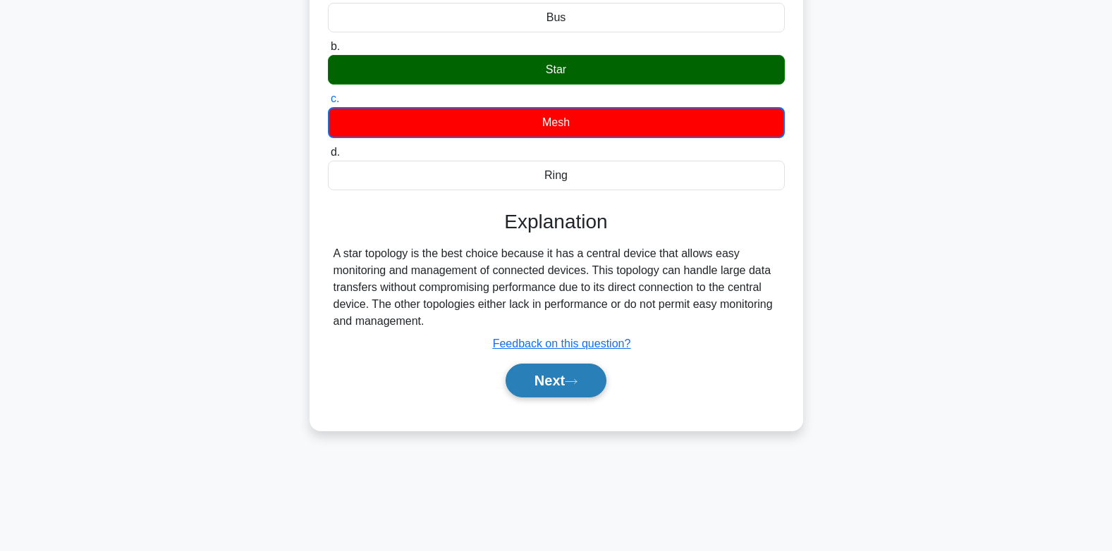
click at [584, 365] on button "Next" at bounding box center [555, 381] width 101 height 34
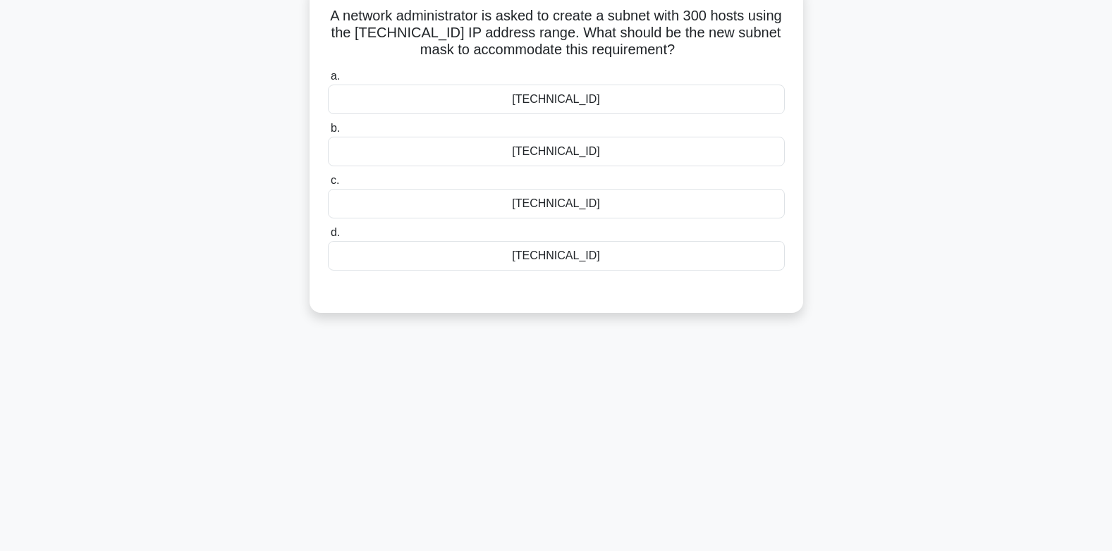
scroll to position [69, 0]
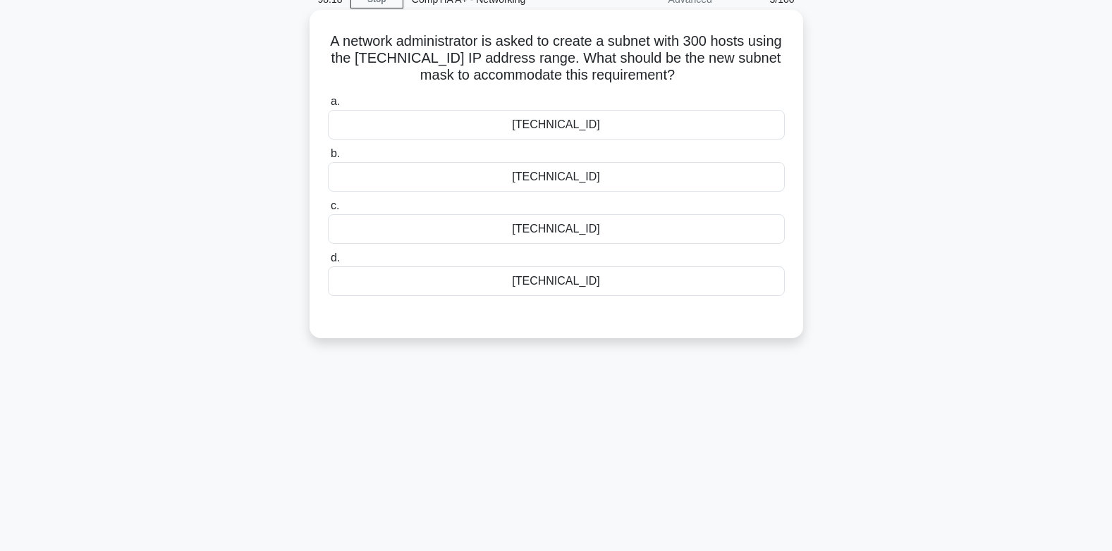
click at [524, 169] on div "255.255.254.0" at bounding box center [556, 177] width 457 height 30
click at [328, 159] on input "b. 255.255.254.0" at bounding box center [328, 153] width 0 height 9
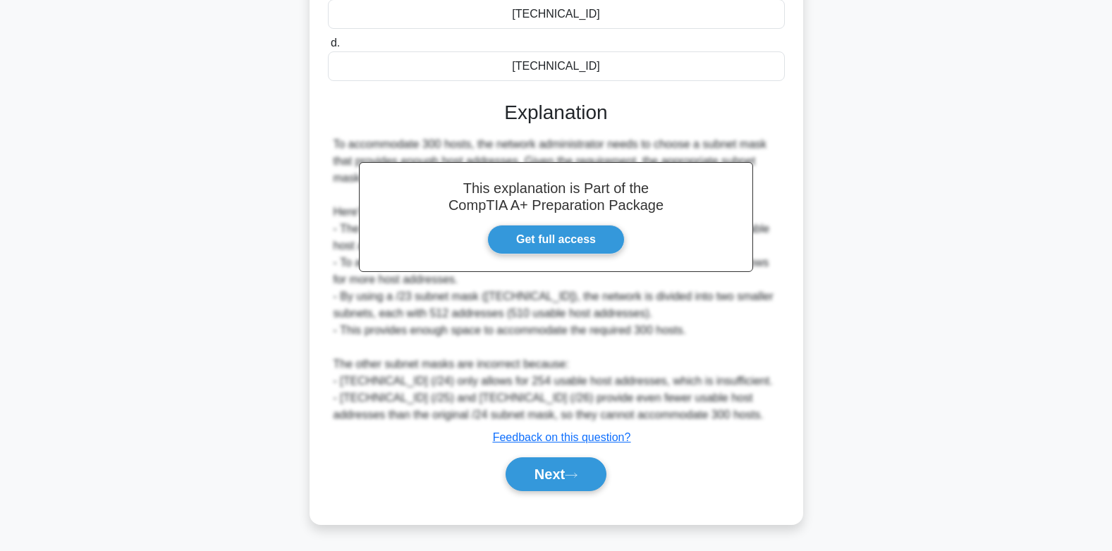
scroll to position [285, 0]
click at [574, 472] on icon at bounding box center [571, 476] width 13 height 8
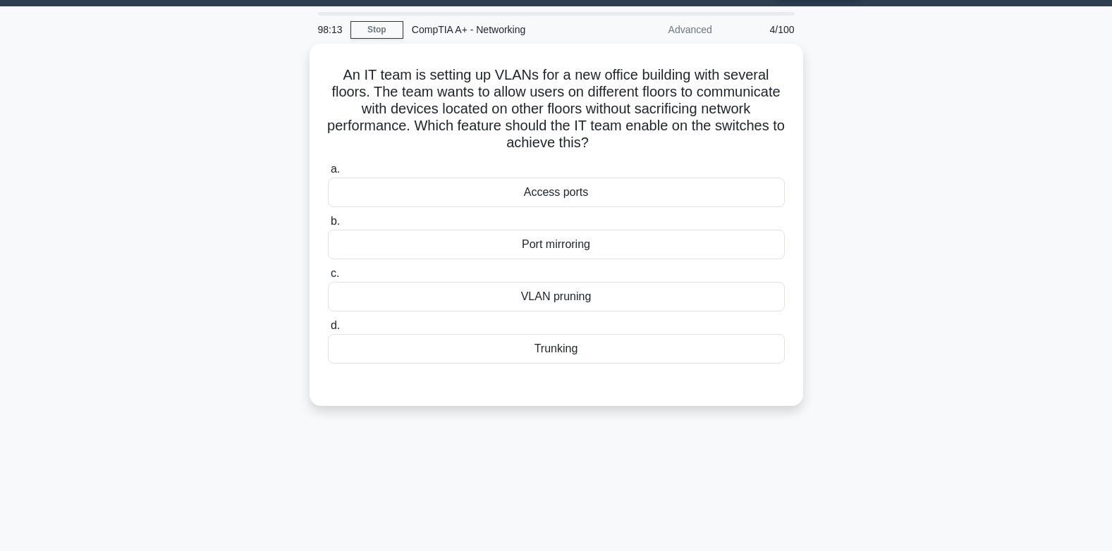
scroll to position [0, 0]
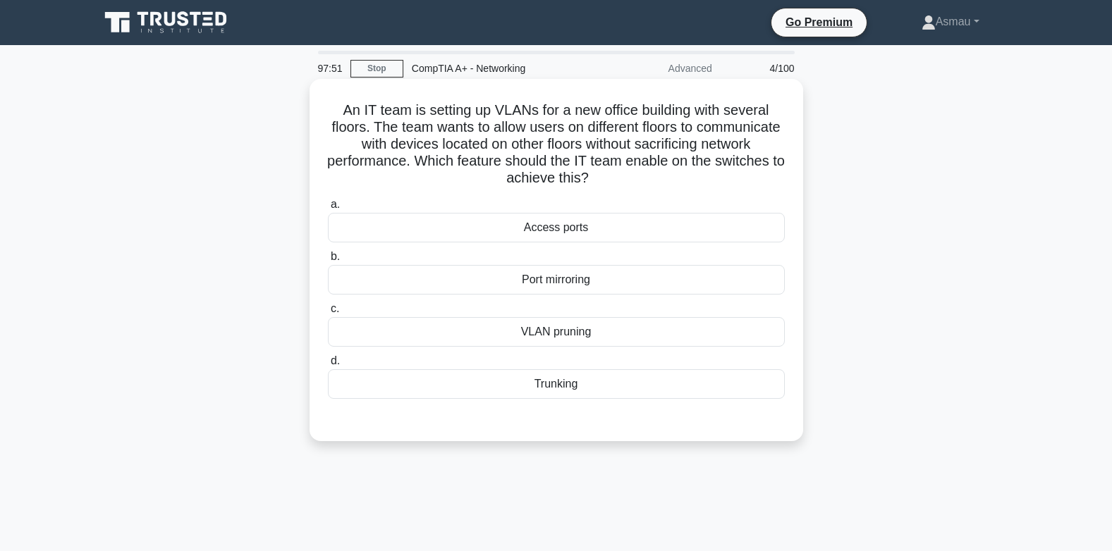
click at [474, 330] on div "VLAN pruning" at bounding box center [556, 332] width 457 height 30
click at [328, 314] on input "c. VLAN pruning" at bounding box center [328, 309] width 0 height 9
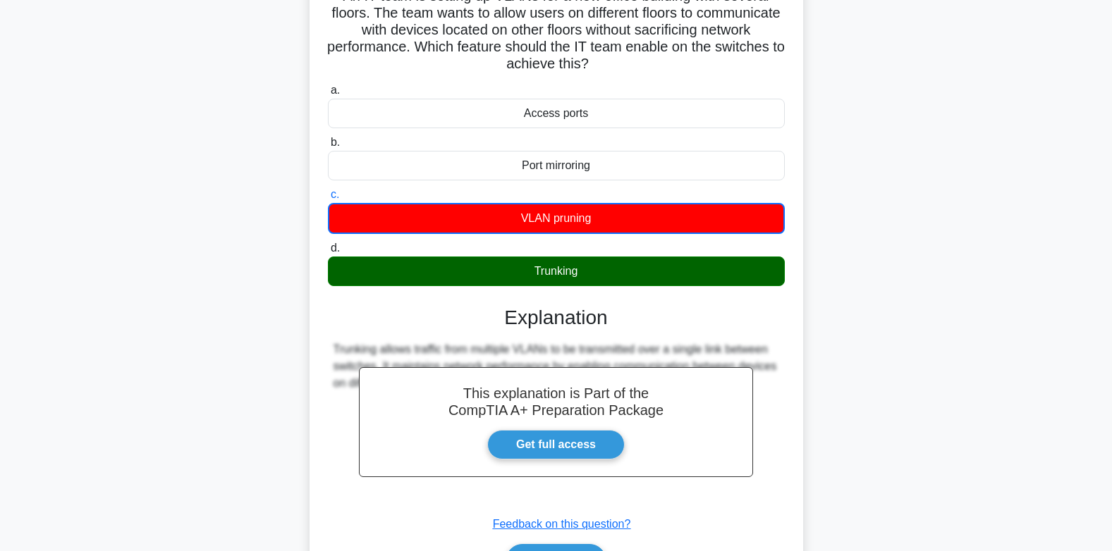
scroll to position [210, 0]
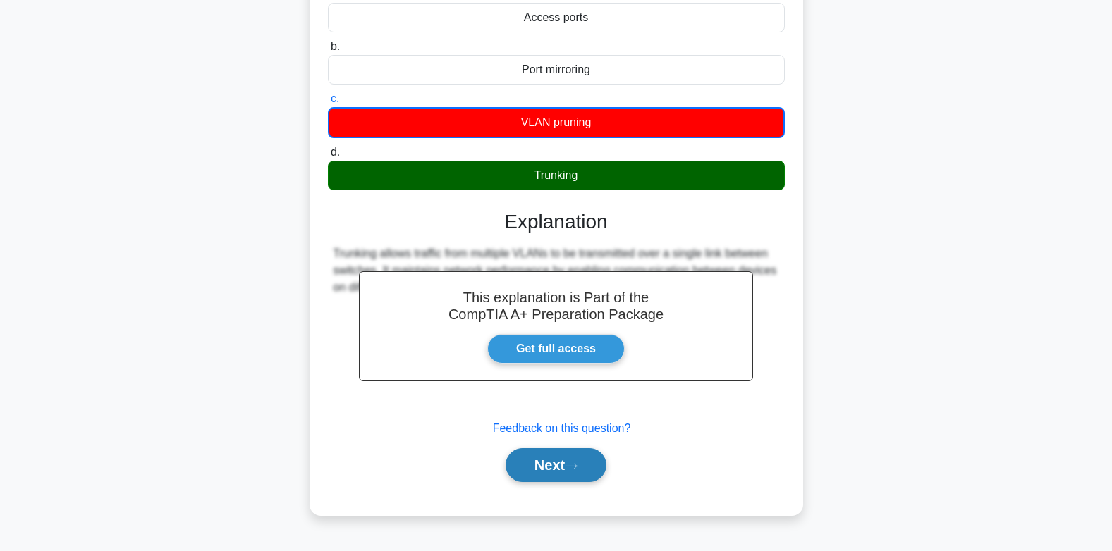
click at [559, 477] on button "Next" at bounding box center [555, 465] width 101 height 34
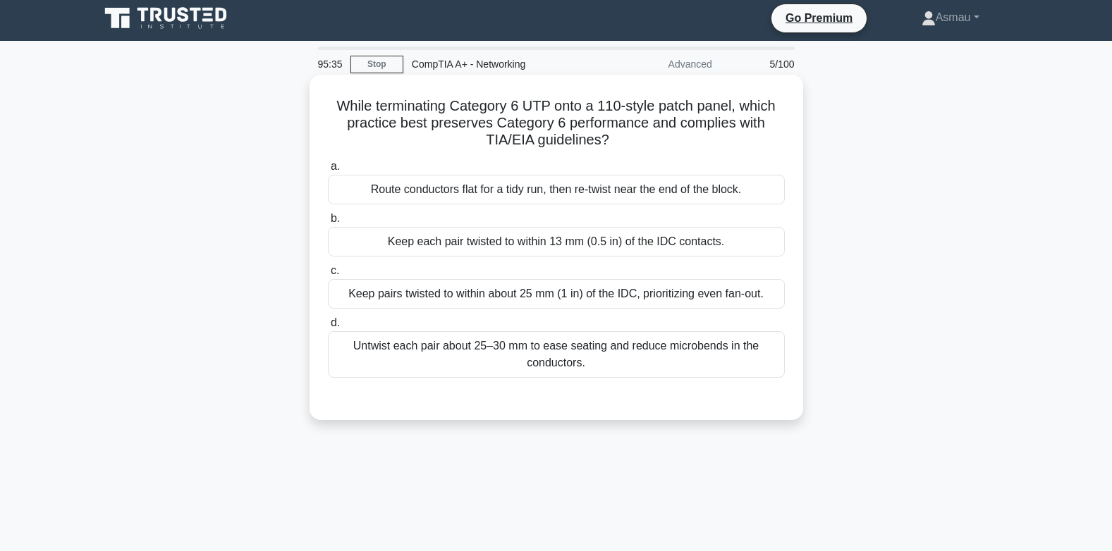
scroll to position [0, 0]
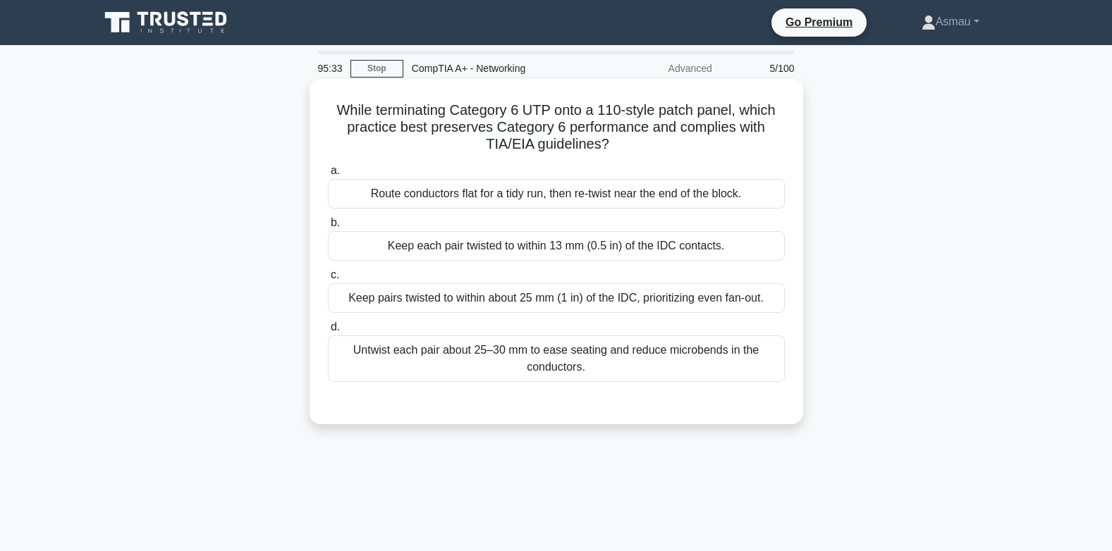
click at [636, 243] on div "Keep each pair twisted to within 13 mm (0.5 in) of the IDC contacts." at bounding box center [556, 246] width 457 height 30
click at [328, 228] on input "b. Keep each pair twisted to within 13 mm (0.5 in) of the IDC contacts." at bounding box center [328, 223] width 0 height 9
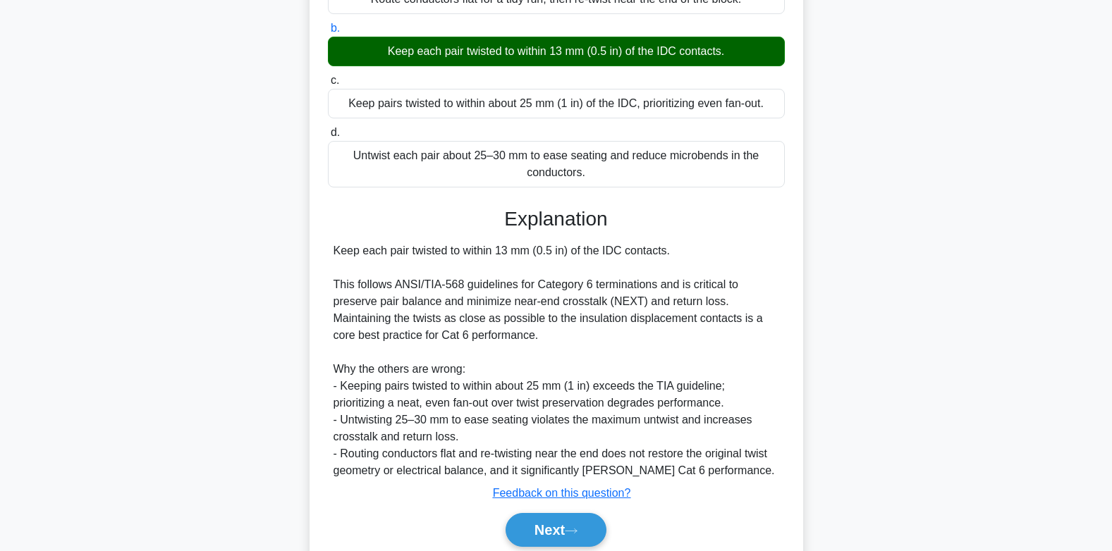
scroll to position [251, 0]
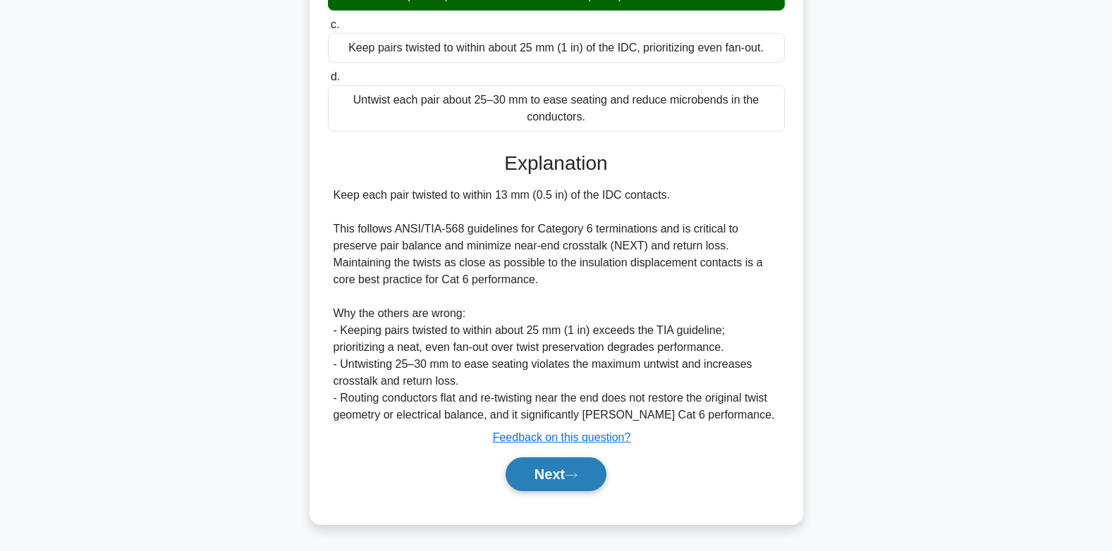
click at [547, 475] on button "Next" at bounding box center [555, 474] width 101 height 34
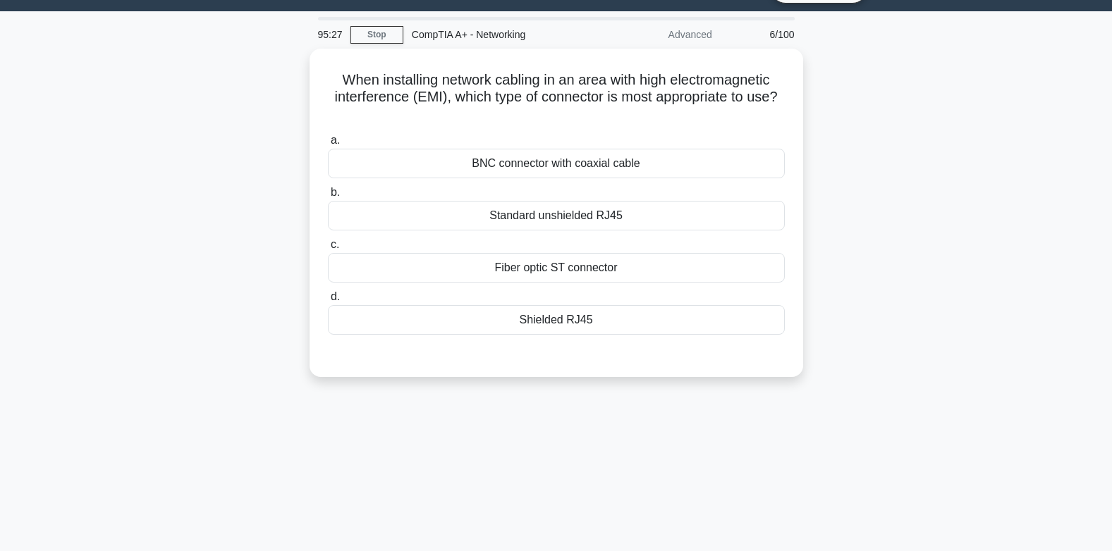
scroll to position [0, 0]
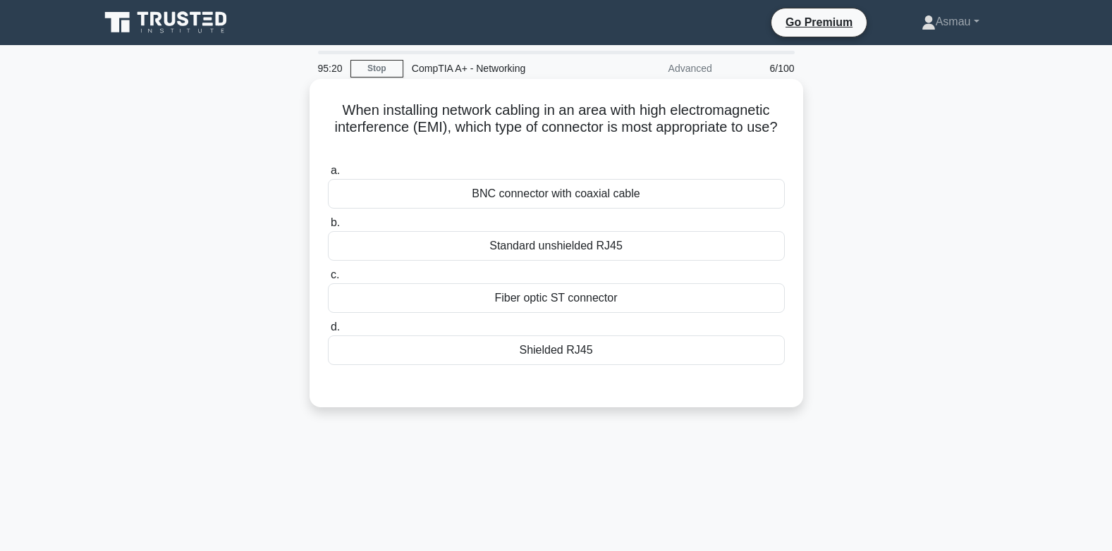
click at [551, 198] on div "BNC connector with coaxial cable" at bounding box center [556, 194] width 457 height 30
click at [328, 176] on input "a. BNC connector with coaxial cable" at bounding box center [328, 170] width 0 height 9
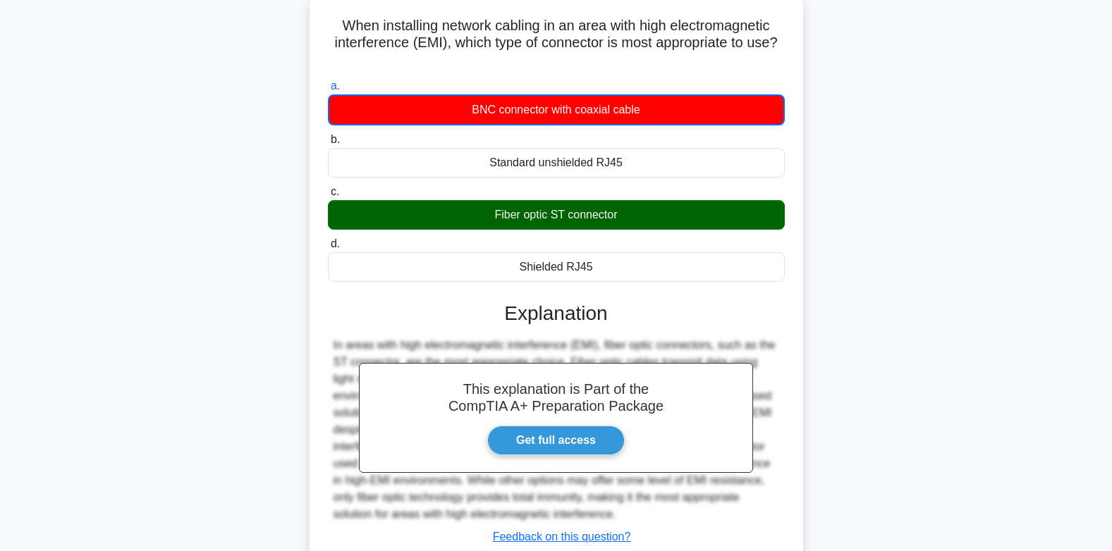
scroll to position [210, 0]
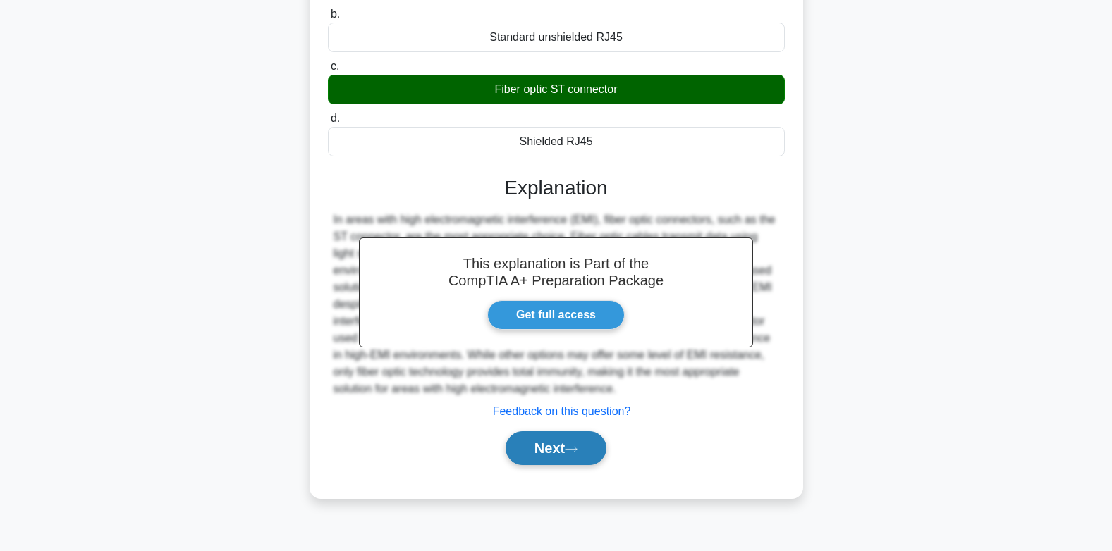
click at [570, 453] on button "Next" at bounding box center [555, 448] width 101 height 34
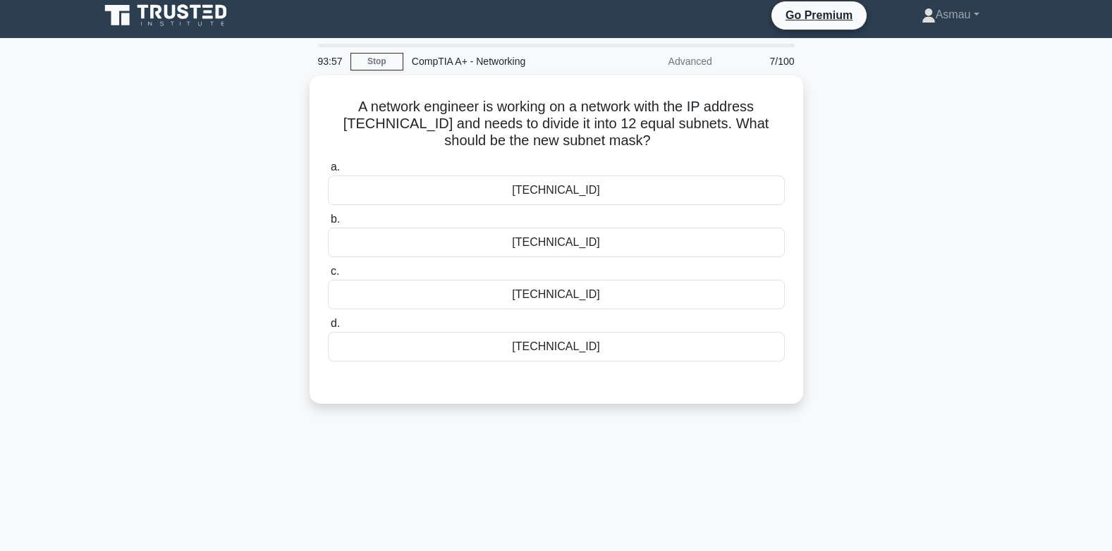
scroll to position [0, 0]
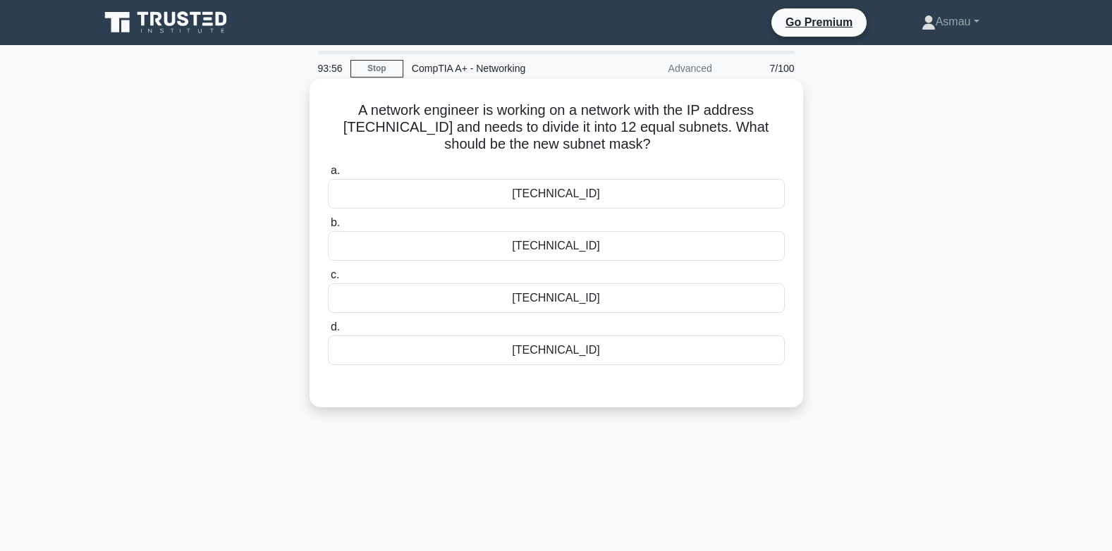
click at [618, 238] on div "255.255.255.128" at bounding box center [556, 246] width 457 height 30
click at [328, 228] on input "b. 255.255.255.128" at bounding box center [328, 223] width 0 height 9
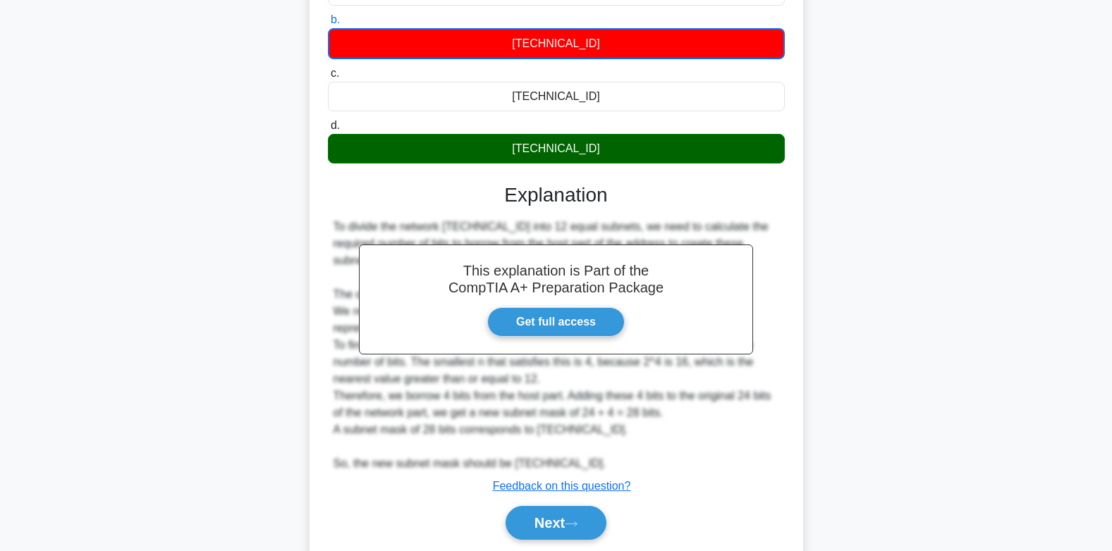
scroll to position [252, 0]
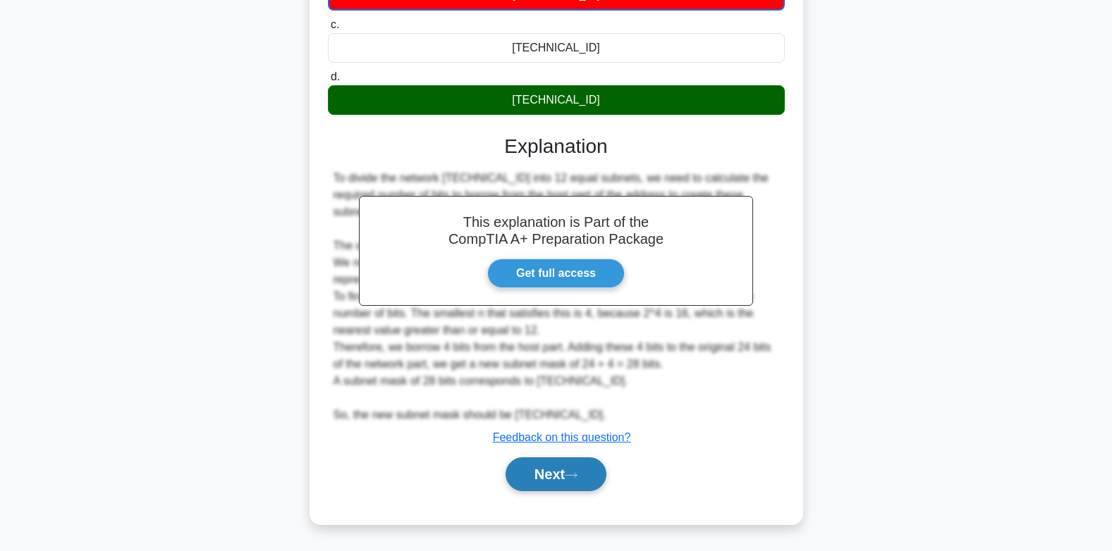
click at [565, 464] on button "Next" at bounding box center [555, 474] width 101 height 34
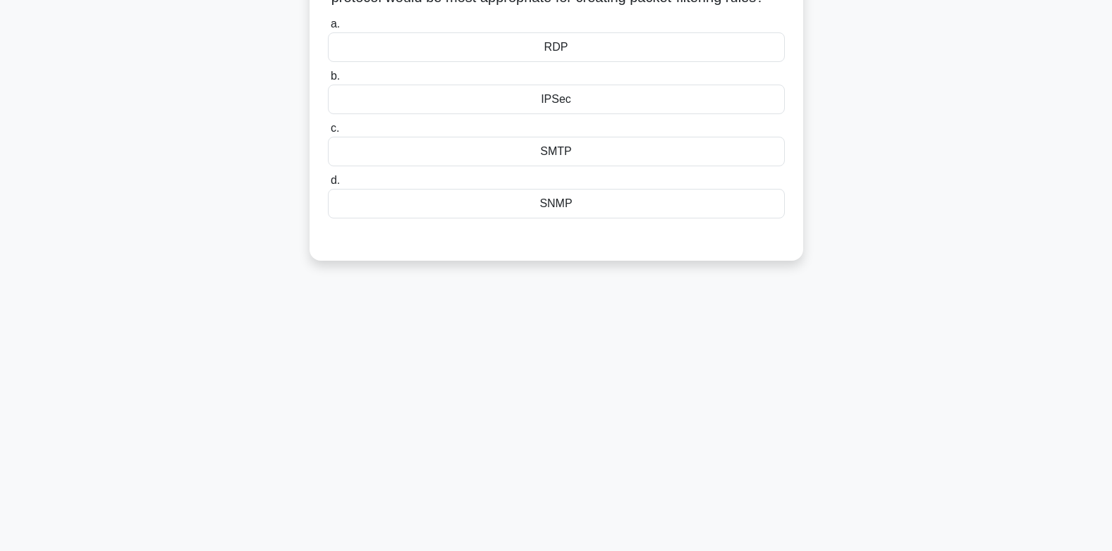
scroll to position [0, 0]
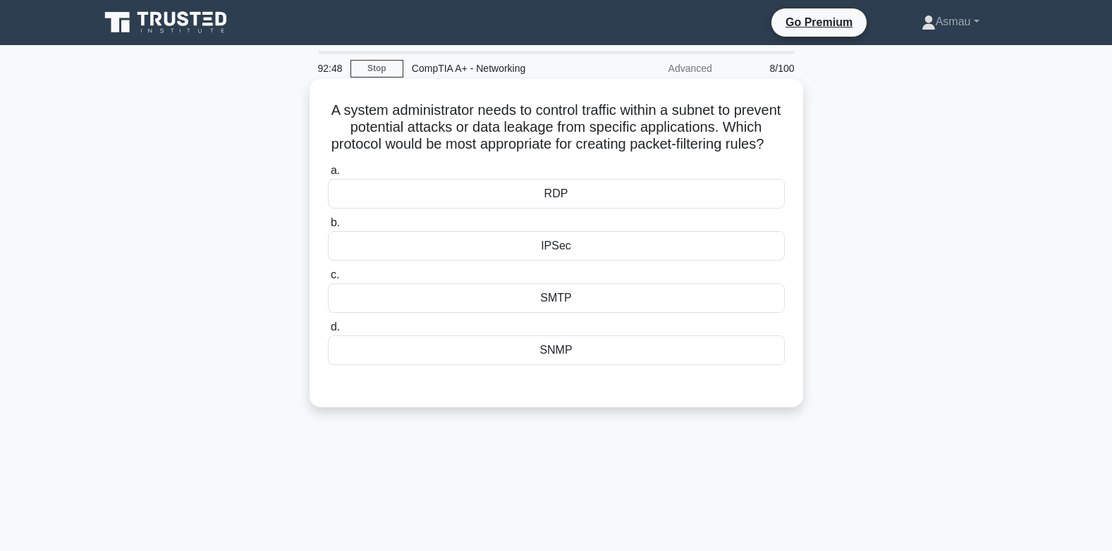
click at [562, 313] on div "SMTP" at bounding box center [556, 298] width 457 height 30
click at [328, 280] on input "c. SMTP" at bounding box center [328, 275] width 0 height 9
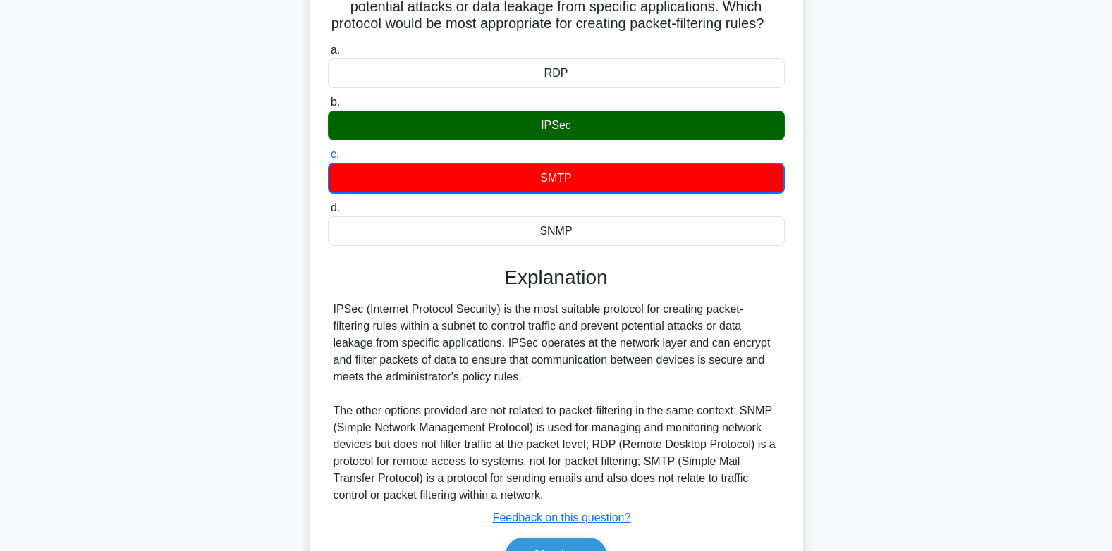
scroll to position [219, 0]
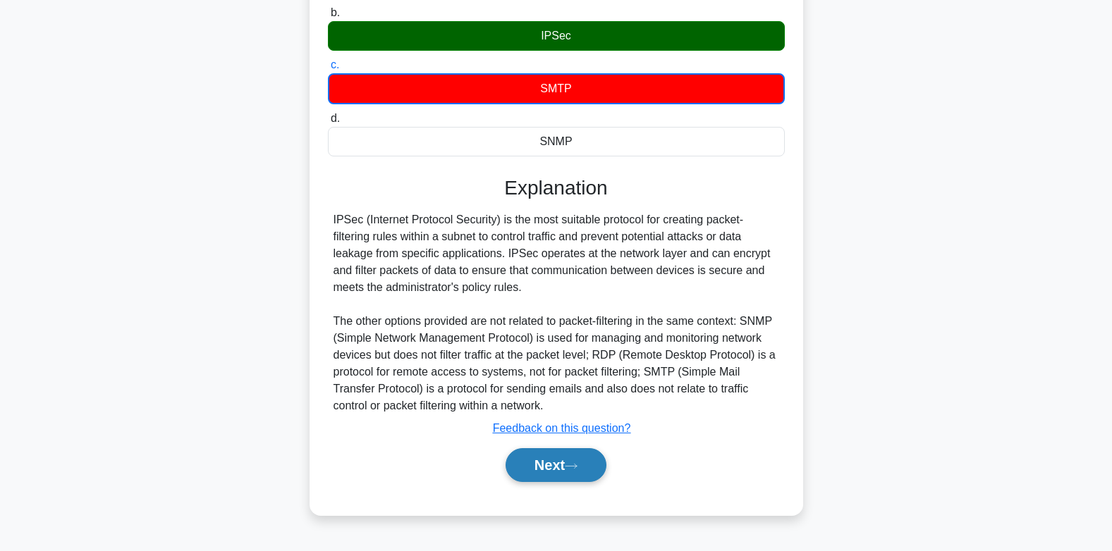
click at [546, 482] on button "Next" at bounding box center [555, 465] width 101 height 34
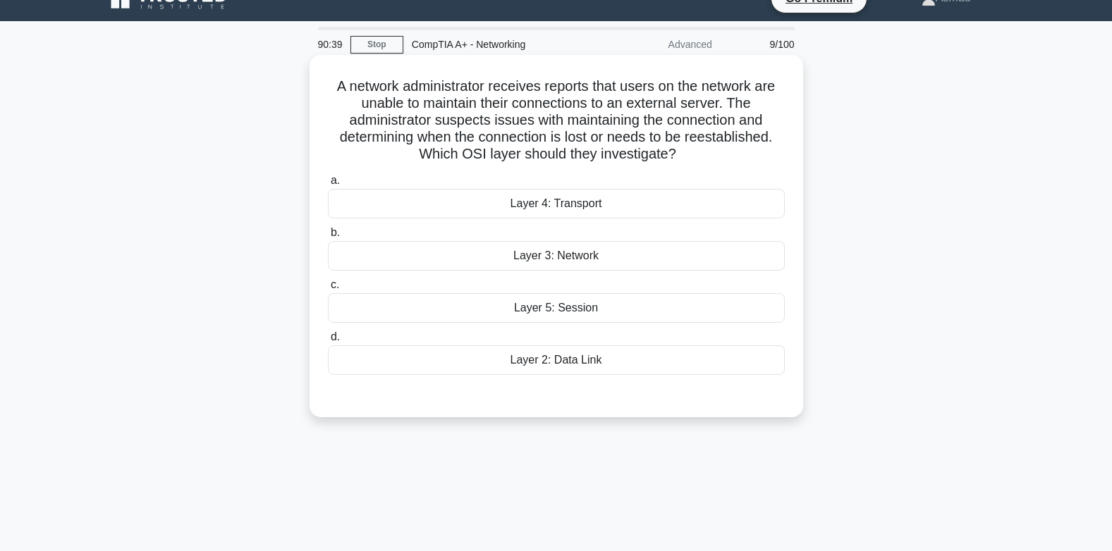
scroll to position [0, 0]
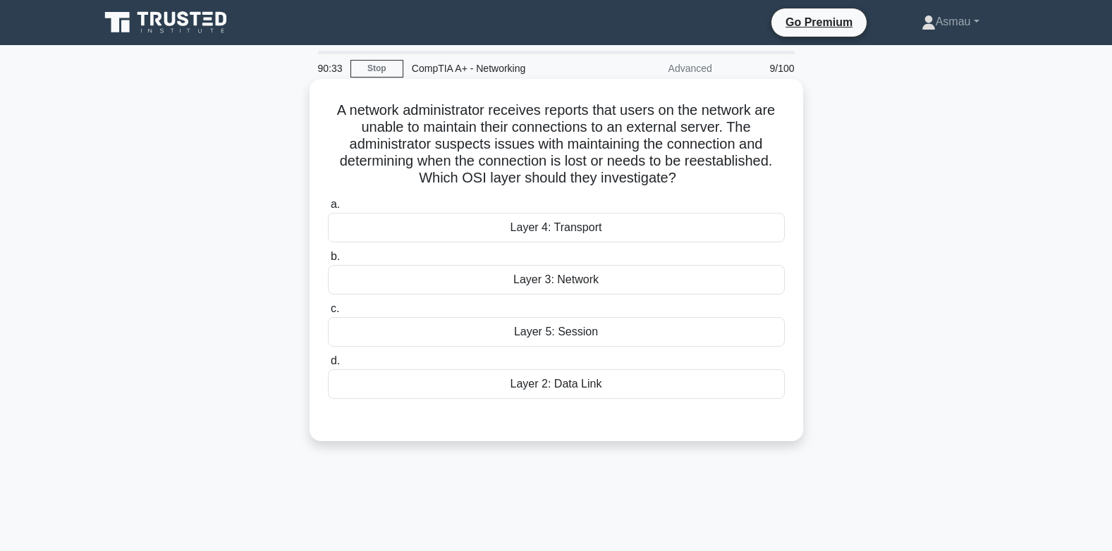
click at [512, 336] on div "Layer 5: Session" at bounding box center [556, 332] width 457 height 30
click at [328, 314] on input "c. Layer 5: Session" at bounding box center [328, 309] width 0 height 9
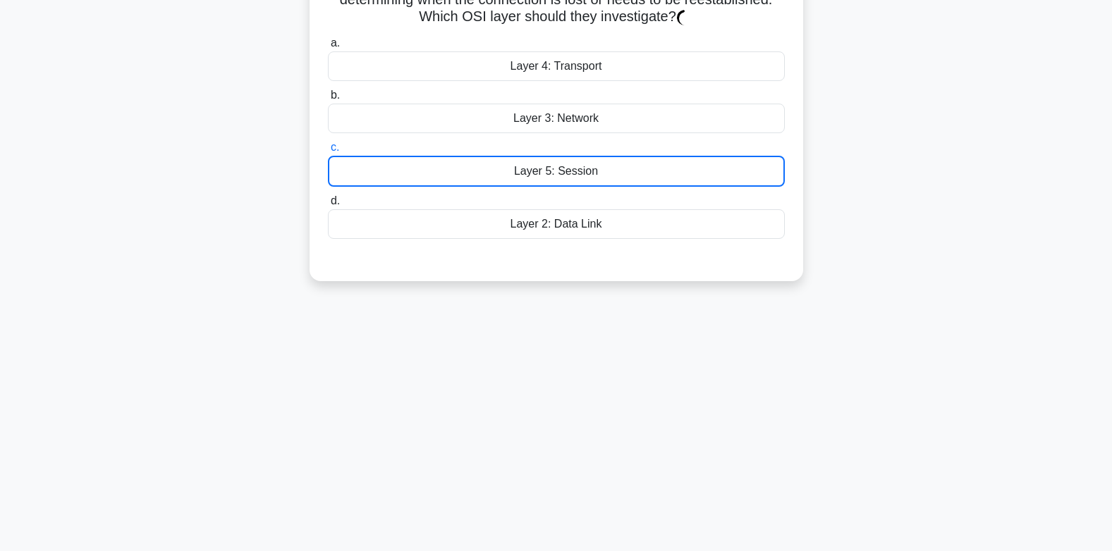
scroll to position [210, 0]
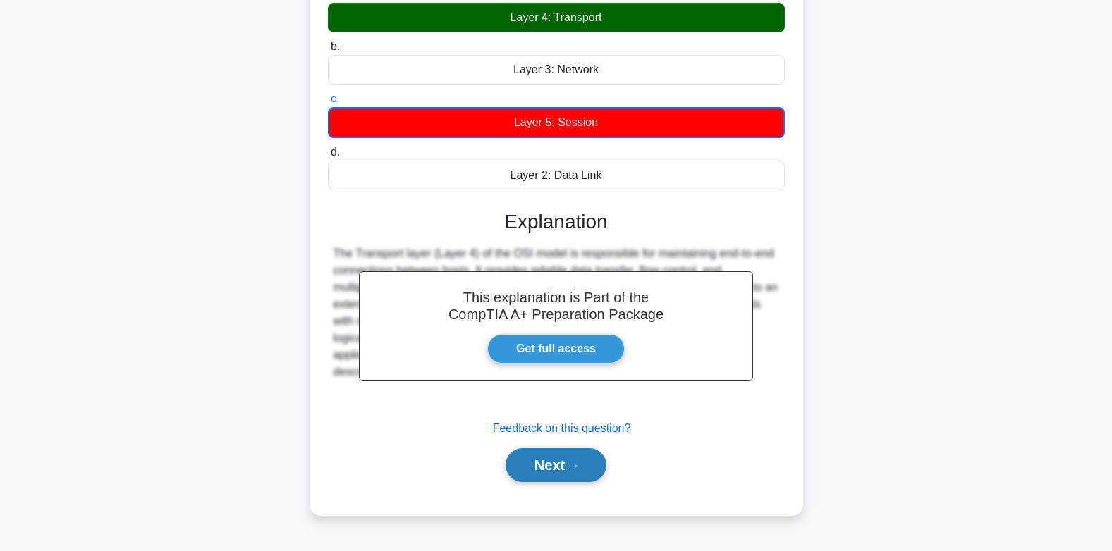
click at [586, 464] on button "Next" at bounding box center [555, 465] width 101 height 34
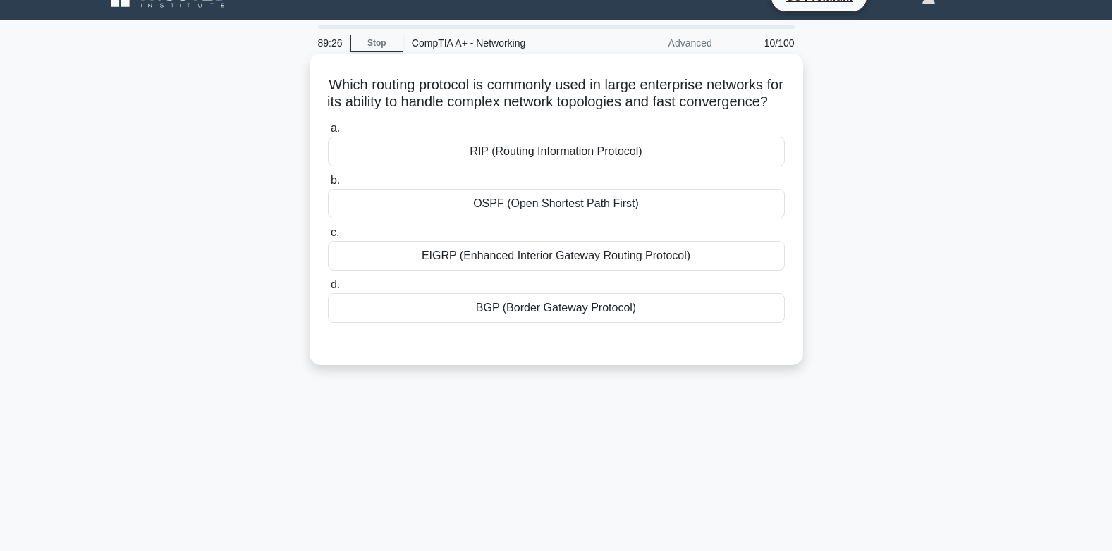
scroll to position [0, 0]
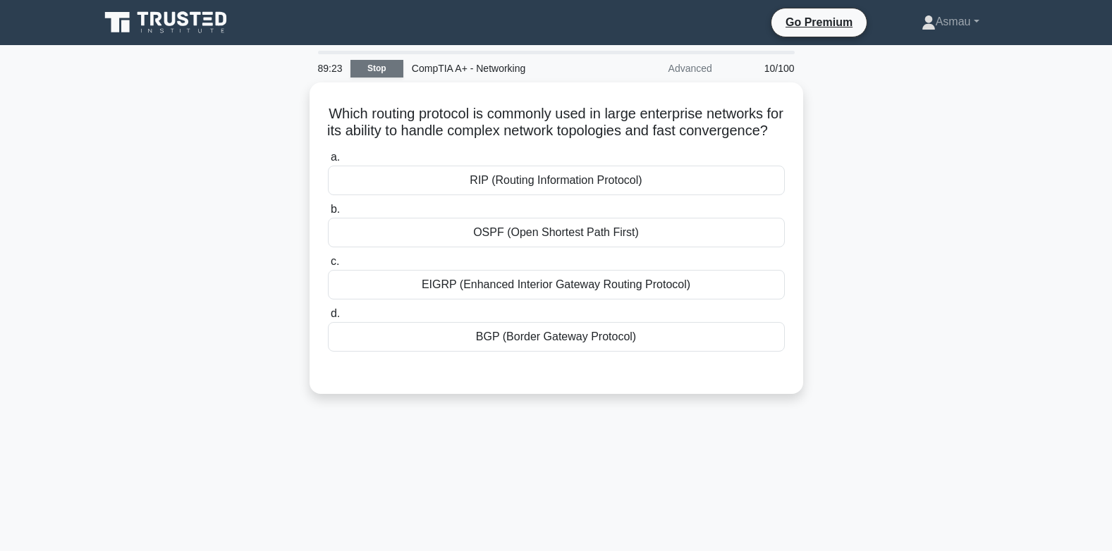
click at [369, 70] on link "Stop" at bounding box center [376, 69] width 53 height 18
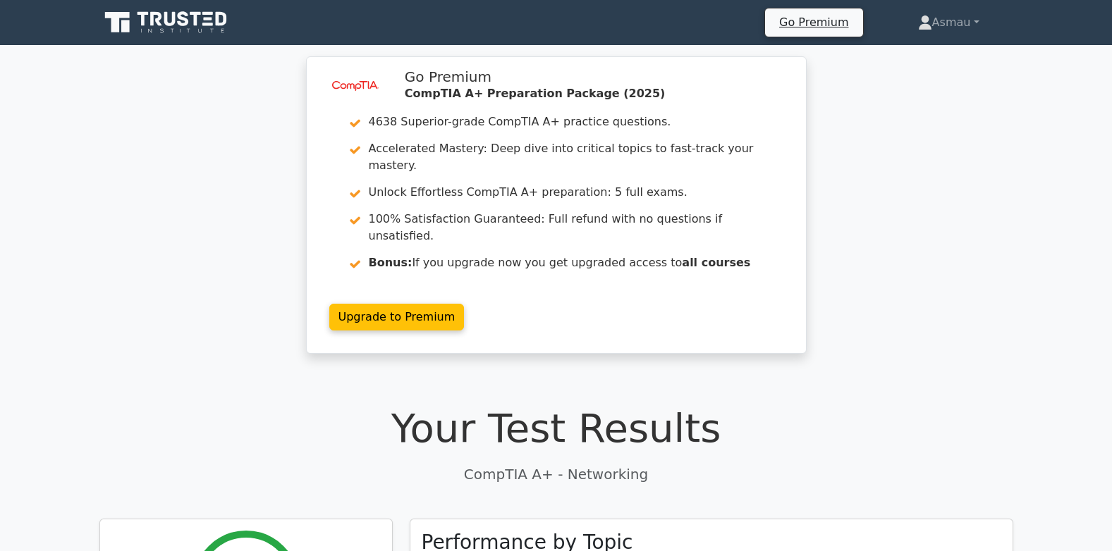
drag, startPoint x: 433, startPoint y: 472, endPoint x: 139, endPoint y: 554, distance: 305.1
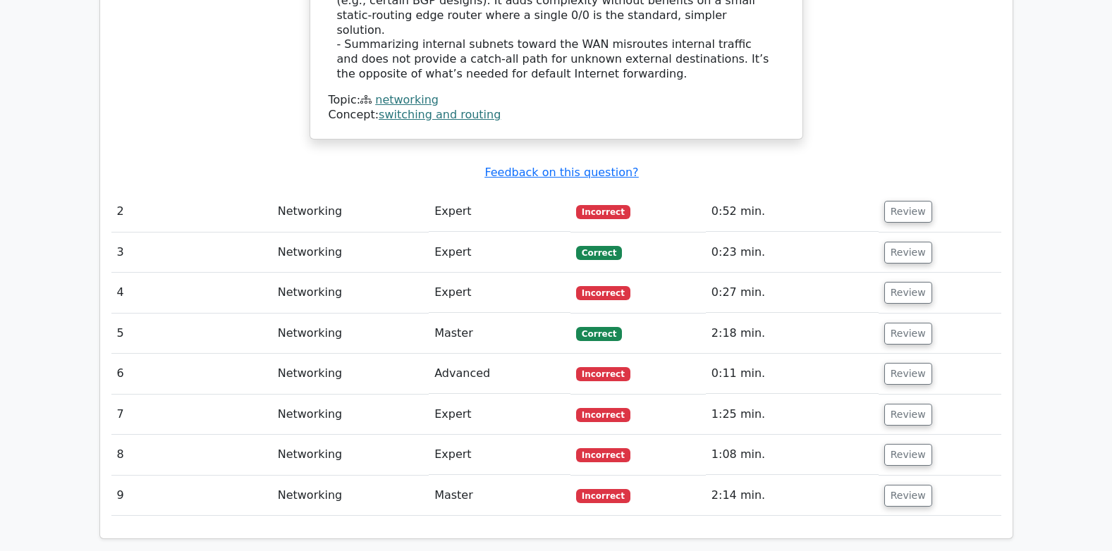
scroll to position [1615, 0]
